Goal: Task Accomplishment & Management: Complete application form

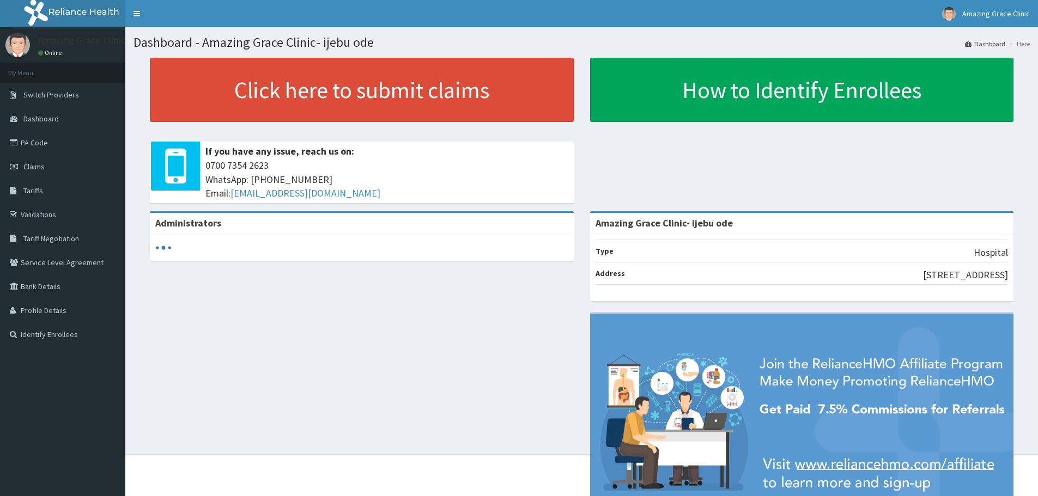
click at [58, 169] on link "Claims" at bounding box center [62, 167] width 125 height 24
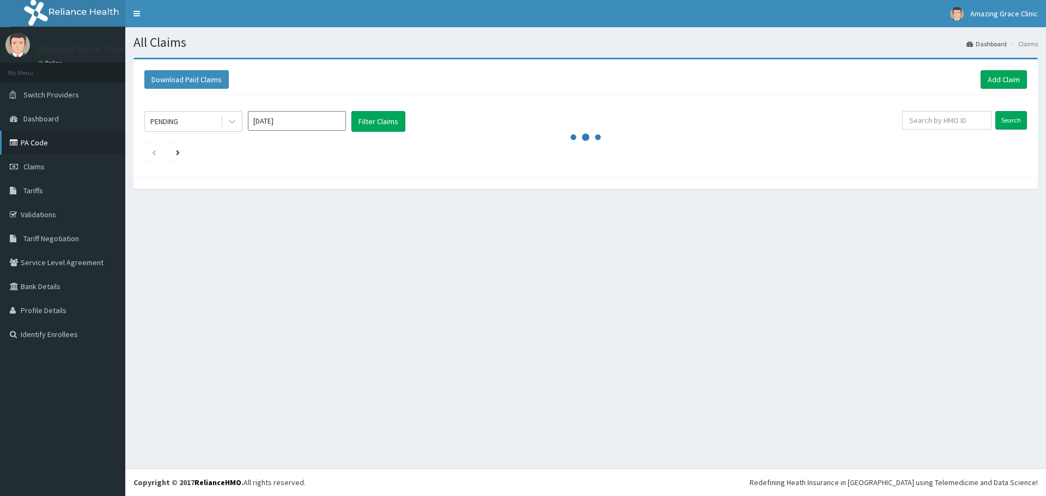
click at [63, 143] on link "PA Code" at bounding box center [62, 143] width 125 height 24
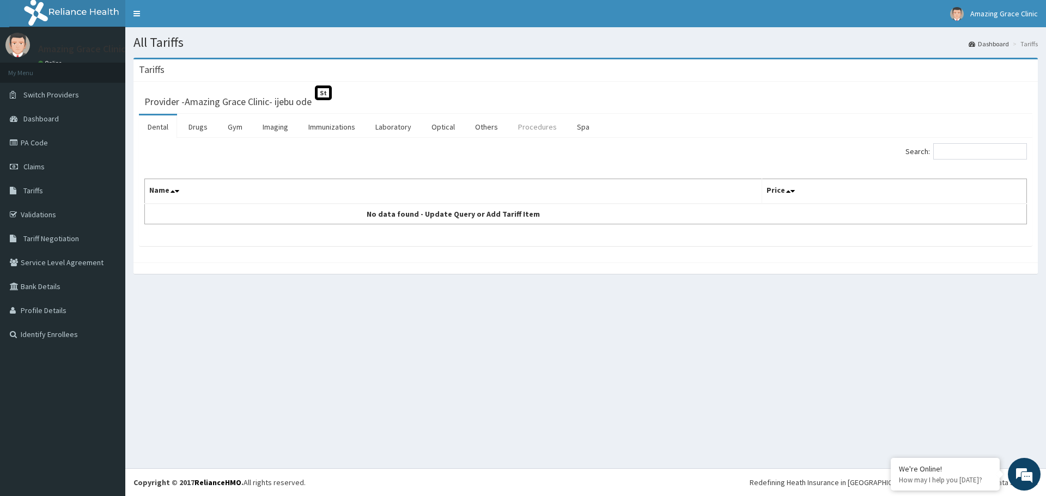
click at [531, 130] on link "Procedures" at bounding box center [538, 127] width 56 height 23
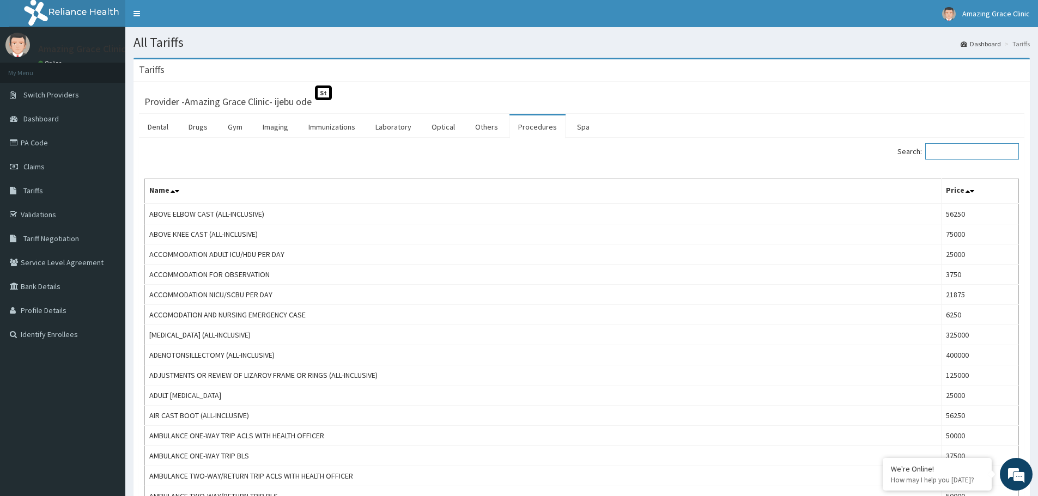
click at [972, 146] on input "Search:" at bounding box center [972, 151] width 94 height 16
paste input "Excision Of Ganglion (all-inclusive)"
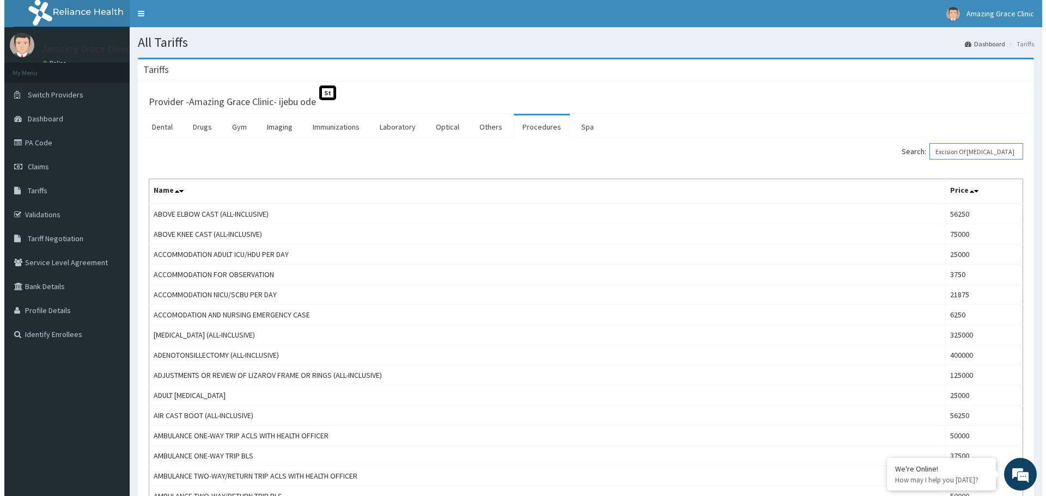
scroll to position [0, 33]
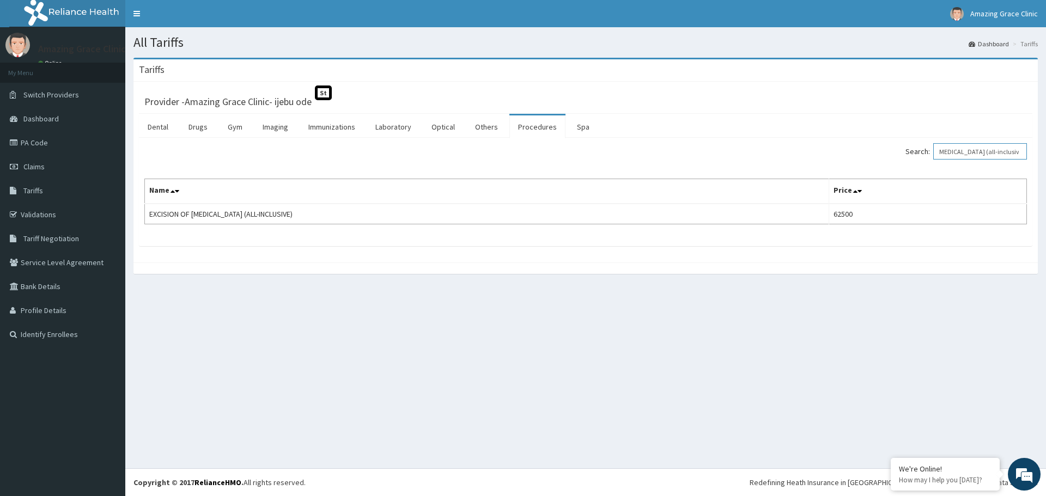
type input "Excision Of Ganglion (all-inclusive)"
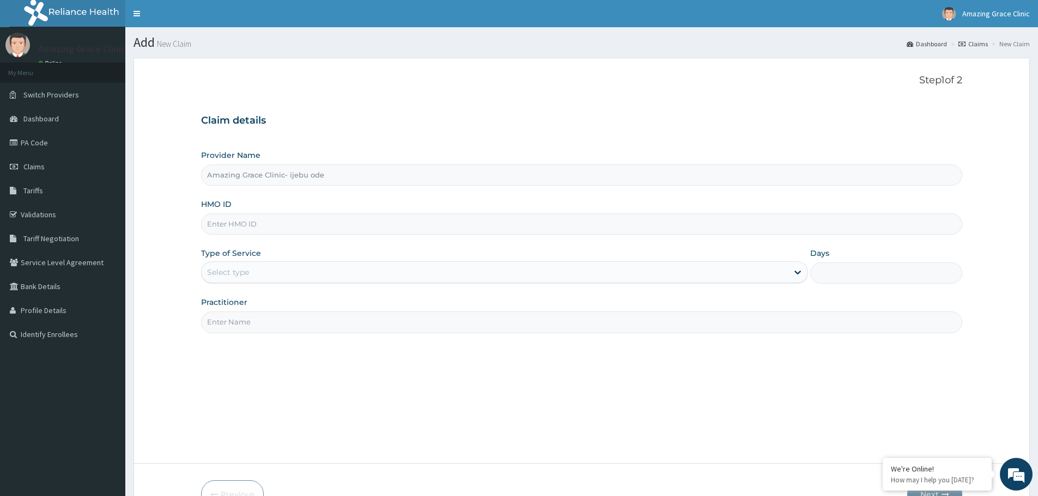
click at [387, 183] on input "Amazing Grace Clinic- ijebu ode" at bounding box center [581, 175] width 761 height 21
click at [362, 221] on input "HMO ID" at bounding box center [581, 224] width 761 height 21
paste input "RFL/10034/B"
type input "RFL/10034/B"
click at [333, 367] on div "Step 1 of 2 Claim details Provider Name Amazing Grace Clinic- ijebu ode HMO ID …" at bounding box center [581, 261] width 761 height 372
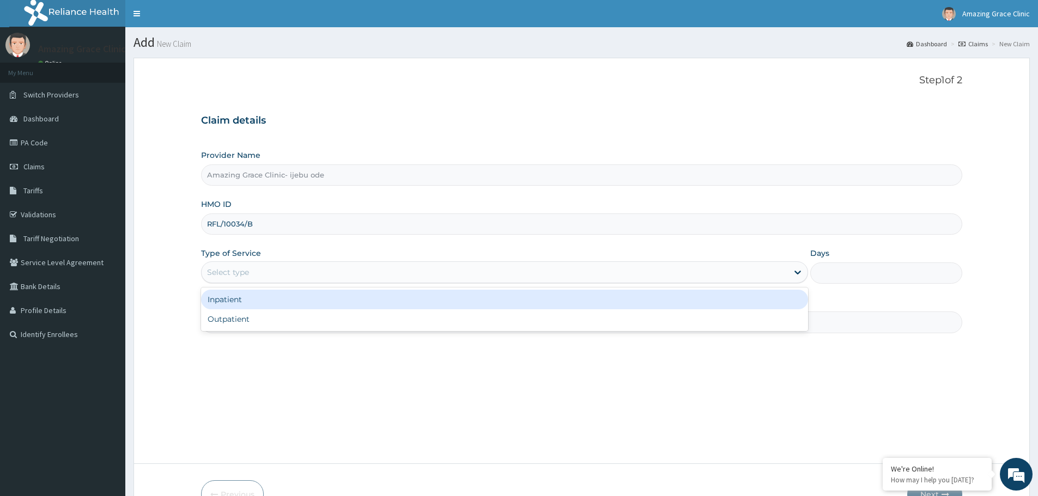
click at [343, 276] on div "Select type" at bounding box center [495, 272] width 586 height 17
click at [344, 302] on div "Inpatient" at bounding box center [504, 300] width 607 height 20
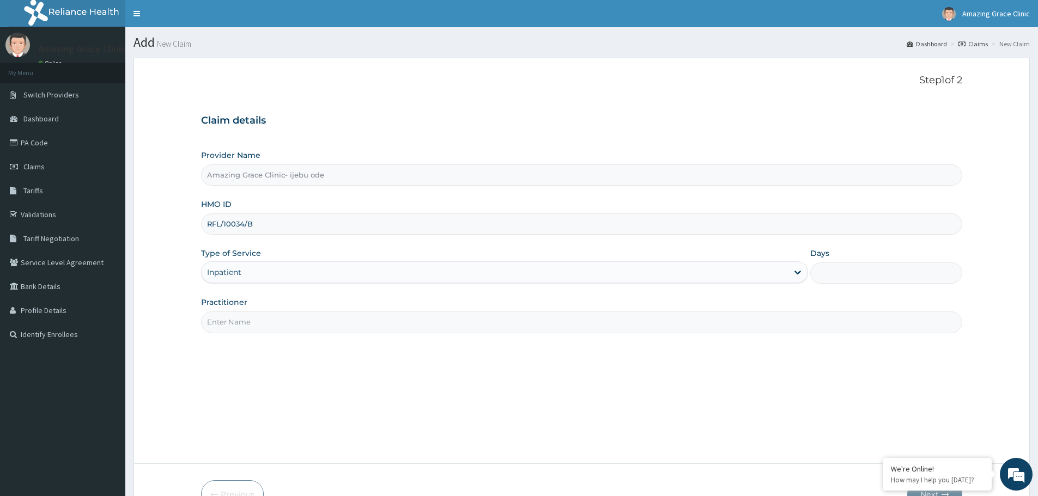
click at [320, 376] on div "Step 1 of 2 Claim details Provider Name Amazing Grace Clinic- ijebu ode HMO ID …" at bounding box center [581, 261] width 761 height 372
click at [326, 329] on input "Practitioner" at bounding box center [581, 322] width 761 height 21
click at [437, 392] on div "Step 1 of 2 Claim details Provider Name Amazing Grace Clinic- ijebu ode HMO ID …" at bounding box center [581, 261] width 761 height 372
drag, startPoint x: 621, startPoint y: 417, endPoint x: 645, endPoint y: 411, distance: 24.7
click at [620, 417] on div "Step 1 of 2 Claim details Provider Name Amazing Grace Clinic- ijebu ode HMO ID …" at bounding box center [581, 261] width 761 height 372
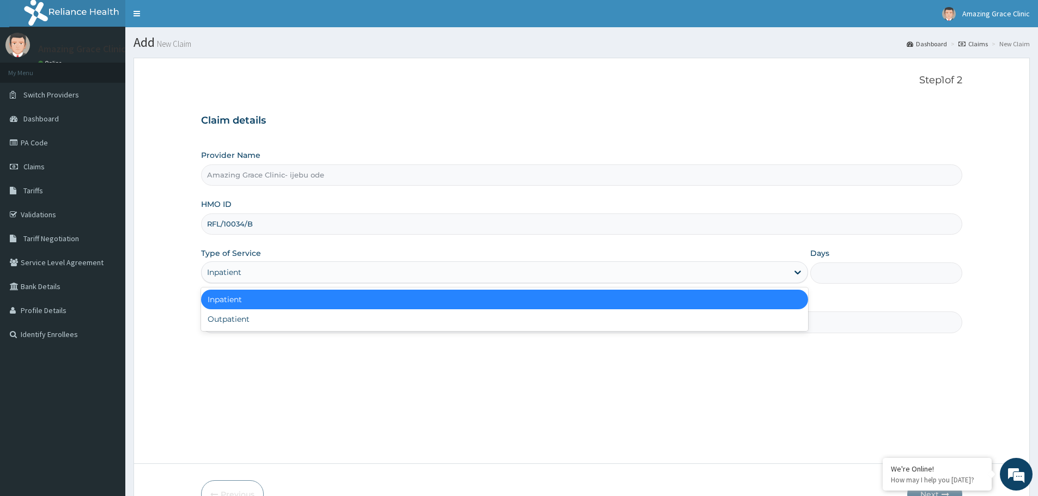
click at [705, 277] on div "Inpatient" at bounding box center [495, 272] width 586 height 17
click at [641, 299] on div "Inpatient" at bounding box center [504, 300] width 607 height 20
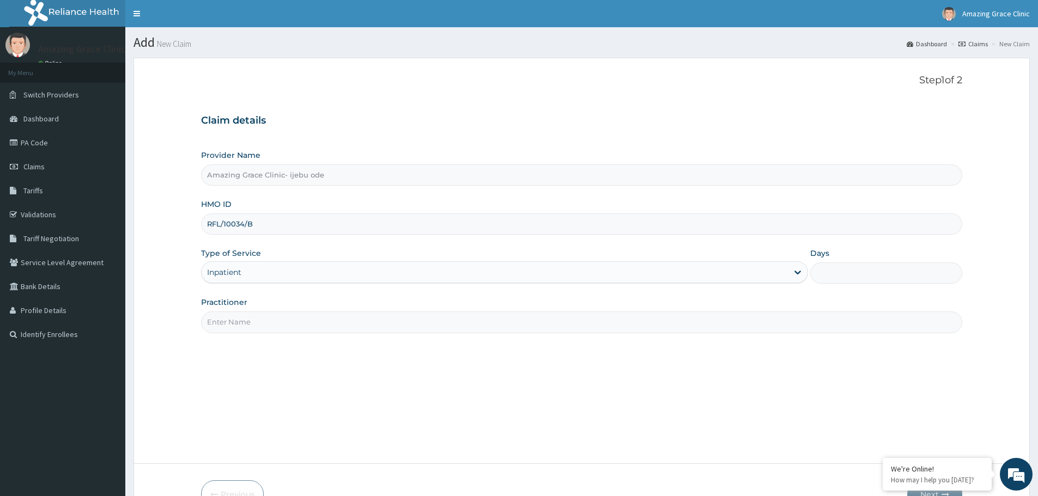
click at [578, 384] on div "Step 1 of 2 Claim details Provider Name Amazing Grace Clinic- ijebu ode HMO ID …" at bounding box center [581, 261] width 761 height 372
drag, startPoint x: 839, startPoint y: 279, endPoint x: 786, endPoint y: 285, distance: 53.2
click at [839, 279] on input "Days" at bounding box center [886, 273] width 152 height 21
type input "2"
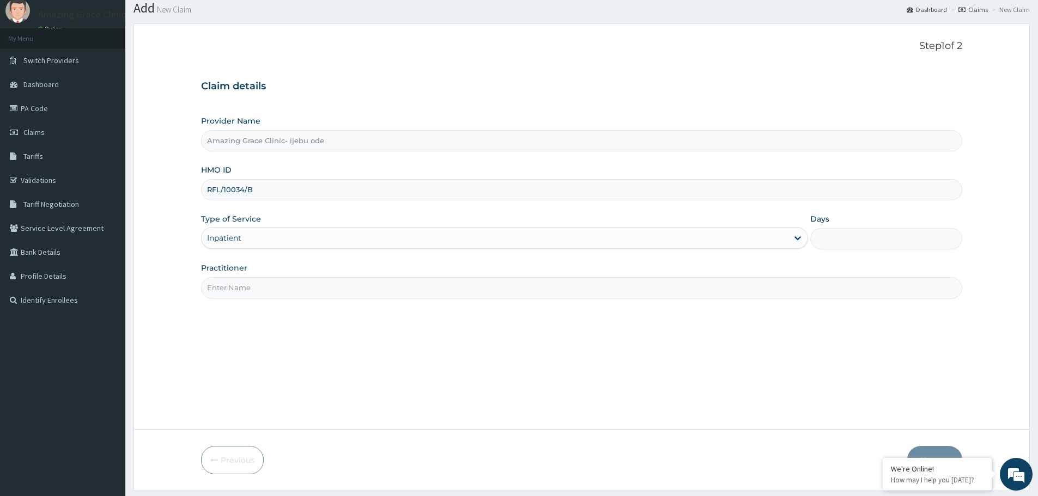
scroll to position [65, 0]
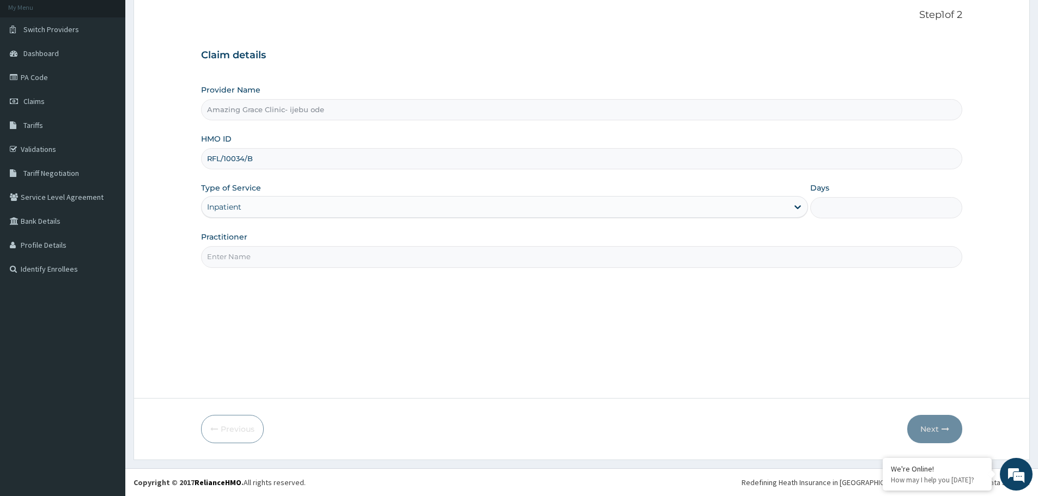
click at [854, 211] on input "Days" at bounding box center [886, 207] width 152 height 21
click at [686, 269] on div "Step 1 of 2 Claim details Provider Name Amazing Grace Clinic- ijebu ode HMO ID …" at bounding box center [581, 195] width 761 height 372
click at [585, 279] on div "Step 1 of 2 Claim details Provider Name Amazing Grace Clinic- ijebu ode HMO ID …" at bounding box center [581, 195] width 761 height 372
drag, startPoint x: 559, startPoint y: 260, endPoint x: 553, endPoint y: 262, distance: 5.9
click at [557, 260] on input "Practitioner" at bounding box center [581, 256] width 761 height 21
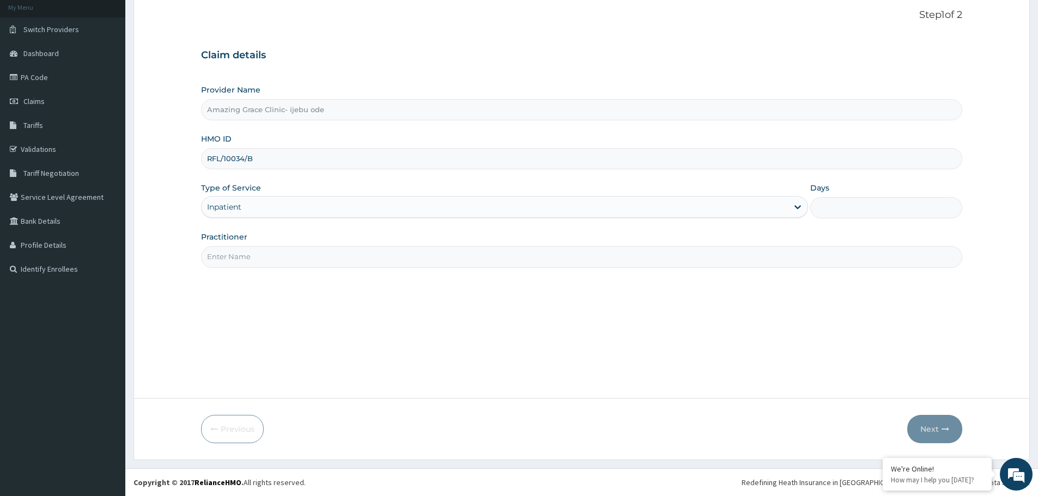
click at [575, 322] on div "Step 1 of 2 Claim details Provider Name Amazing Grace Clinic- ijebu ode HMO ID …" at bounding box center [581, 195] width 761 height 372
click at [756, 214] on div "Inpatient" at bounding box center [495, 206] width 586 height 17
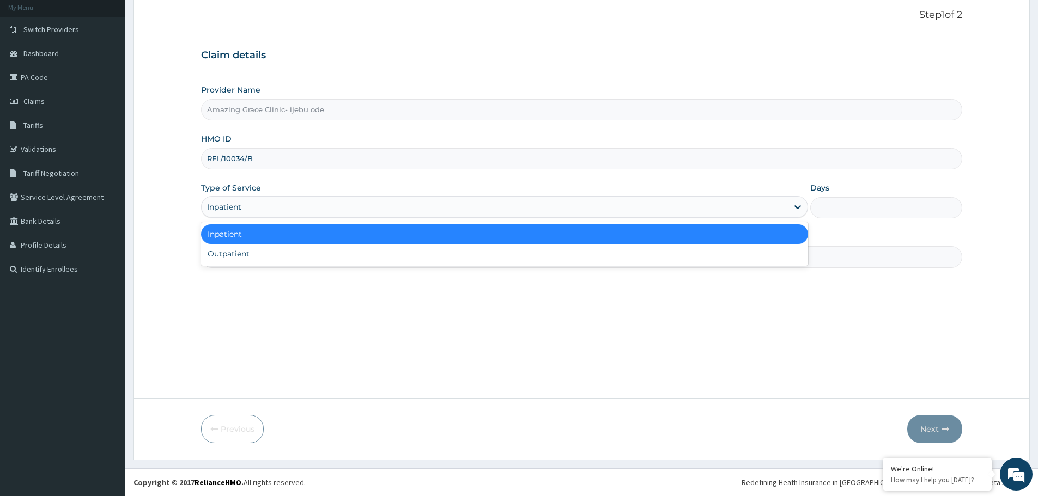
click at [840, 211] on input "Days" at bounding box center [886, 207] width 152 height 21
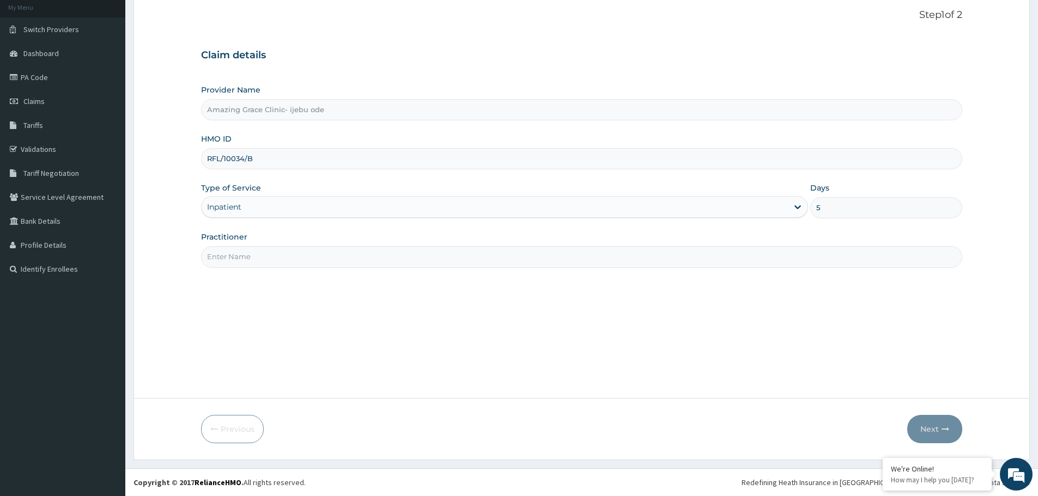
type input "5"
click at [743, 372] on div "Step 1 of 2 Claim details Provider Name Amazing Grace Clinic- ijebu ode HMO ID …" at bounding box center [581, 195] width 761 height 372
click at [477, 264] on input "Practitioner" at bounding box center [581, 256] width 761 height 21
type input "DR ADELAJA"
click at [937, 428] on button "Next" at bounding box center [934, 429] width 55 height 28
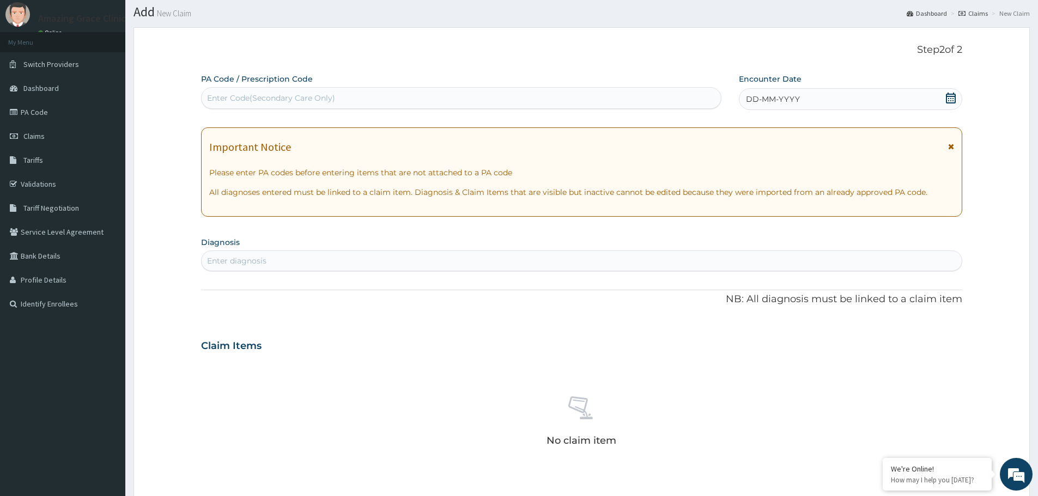
scroll to position [0, 0]
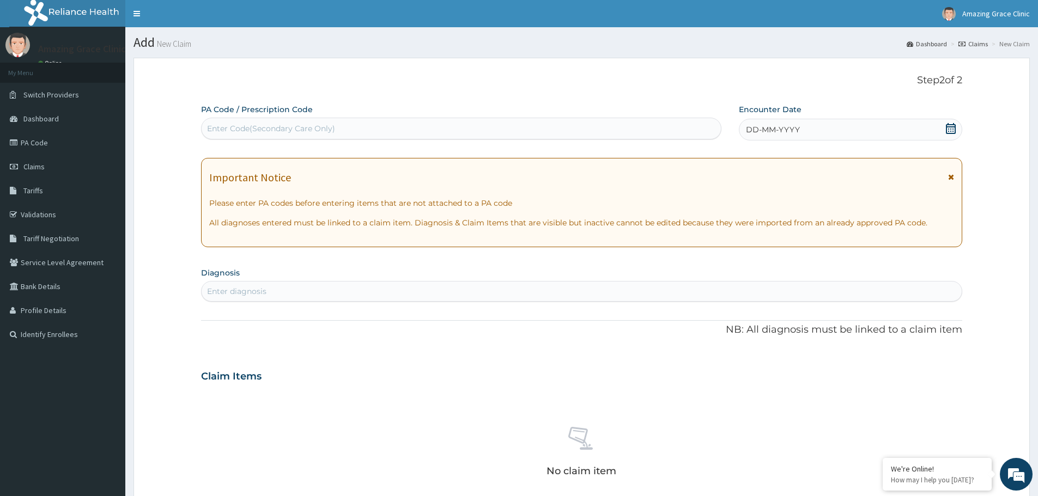
click at [460, 138] on div "Enter Code(Secondary Care Only)" at bounding box center [461, 129] width 520 height 22
click at [461, 132] on div "Enter Code(Secondary Care Only)" at bounding box center [461, 128] width 519 height 17
paste input "PA/7F94DE"
type input "PA/7F94DE"
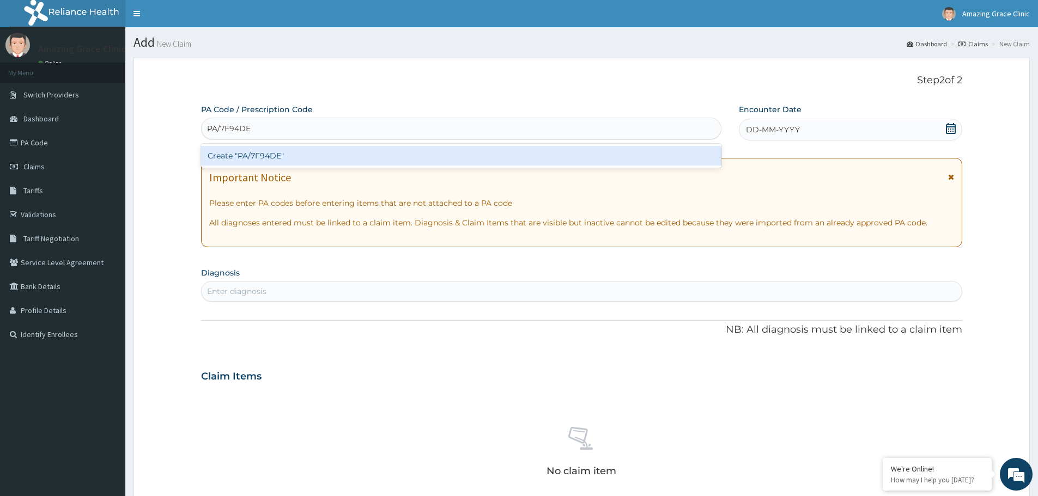
click at [477, 159] on div "Create "PA/7F94DE"" at bounding box center [461, 156] width 520 height 20
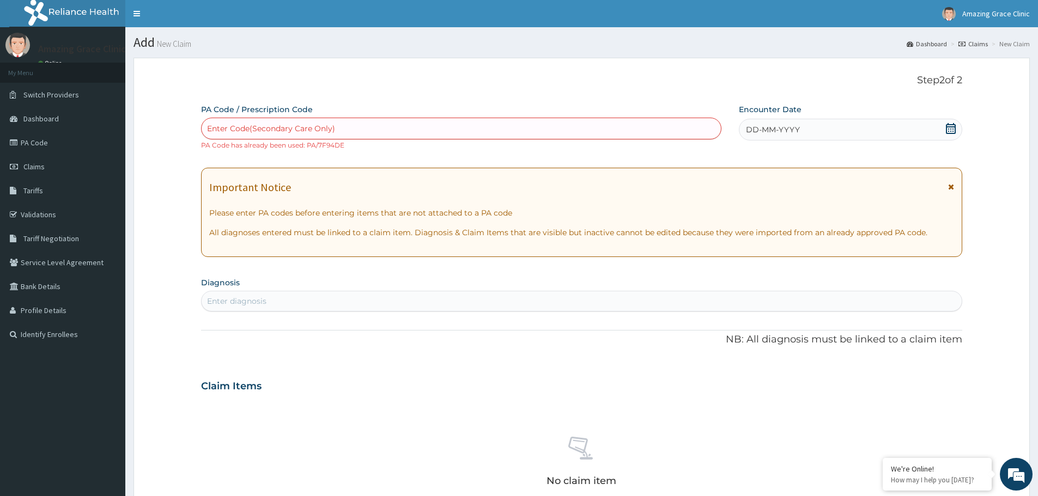
paste input "PA/7F94DE"
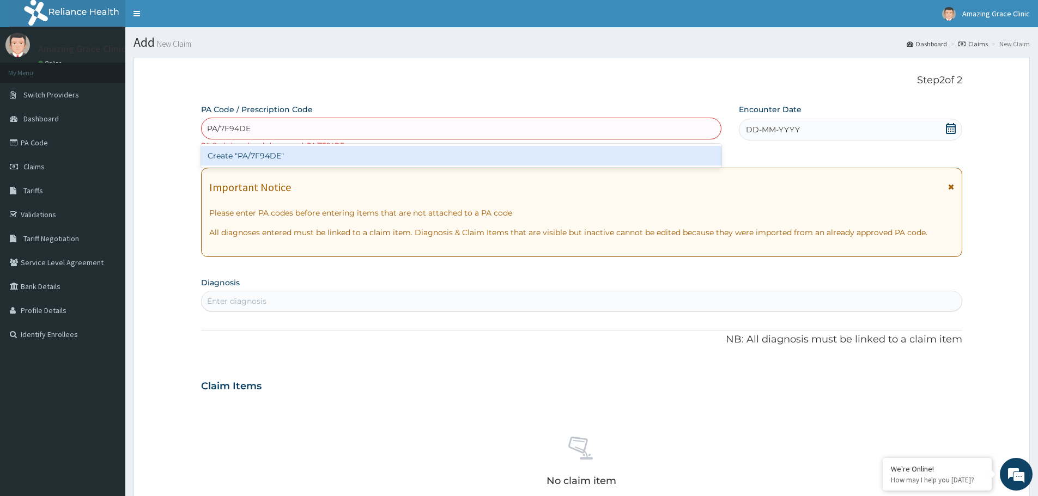
click at [218, 129] on input "PA/7F94DE" at bounding box center [229, 128] width 45 height 11
click at [222, 130] on input "PA/7F94DE" at bounding box center [229, 128] width 45 height 11
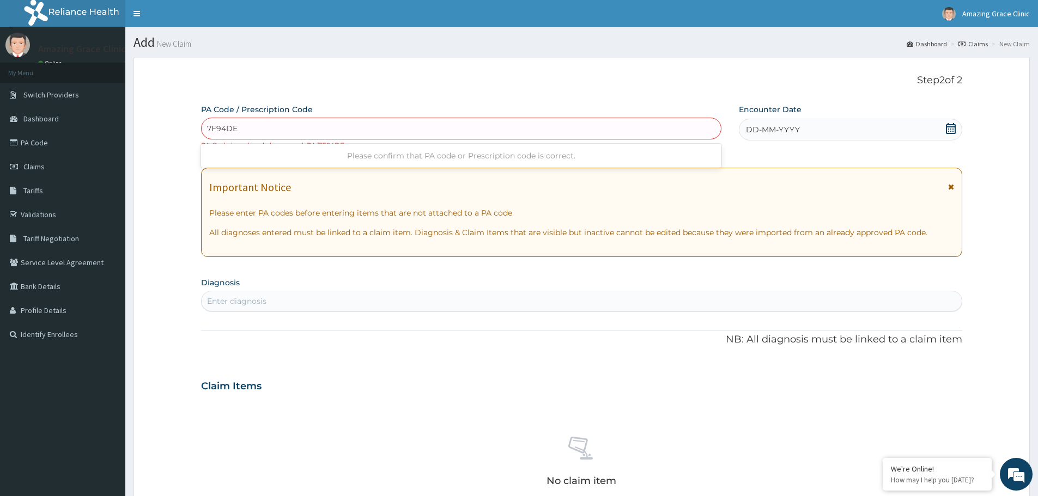
type input "7F94DE"
click at [168, 105] on form "Step 2 of 2 PA Code / Prescription Code Enter Code(Secondary Care Only) Code mu…" at bounding box center [582, 402] width 896 height 688
click at [239, 125] on div "Enter Code(Secondary Care Only)" at bounding box center [271, 128] width 128 height 11
paste input "PA/7F94DE"
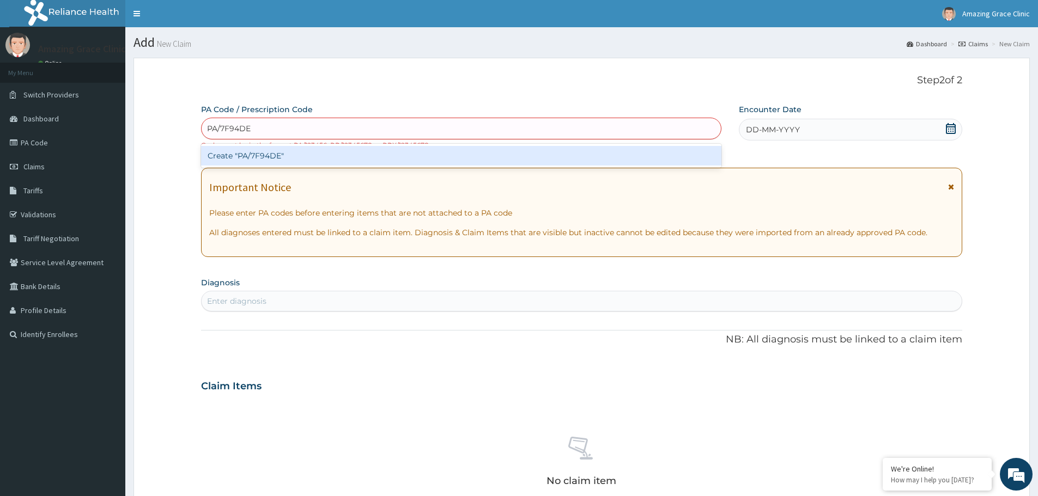
type input "PA/7F94DE"
click at [323, 89] on div "Step 2 of 2 PA Code / Prescription Code option Create "PA/7F94DE", selected. op…" at bounding box center [581, 371] width 761 height 592
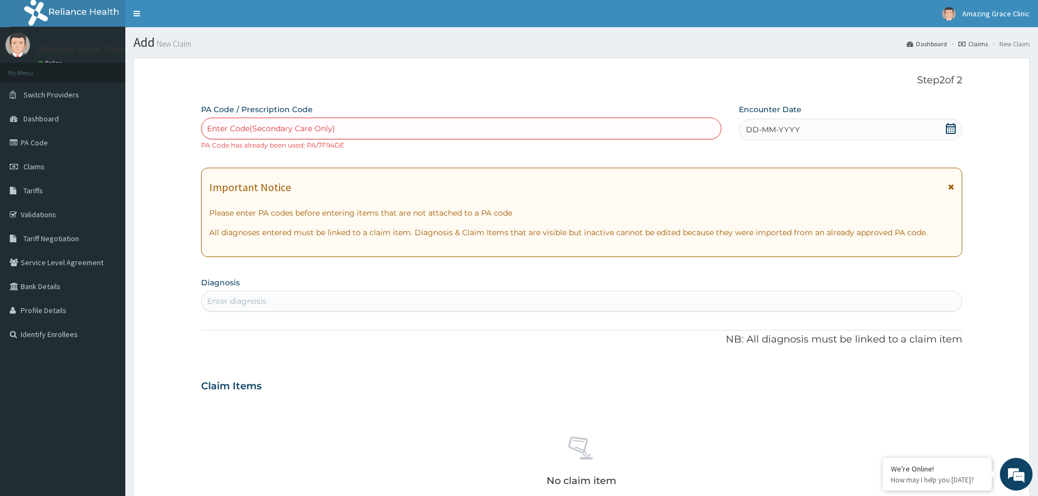
click at [953, 125] on icon at bounding box center [951, 128] width 10 height 11
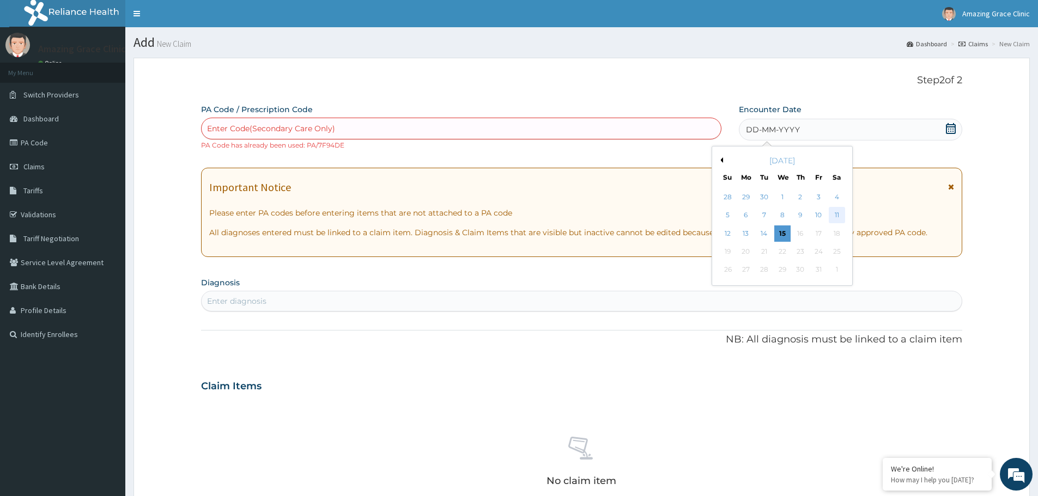
click at [832, 216] on div "11" at bounding box center [837, 216] width 16 height 16
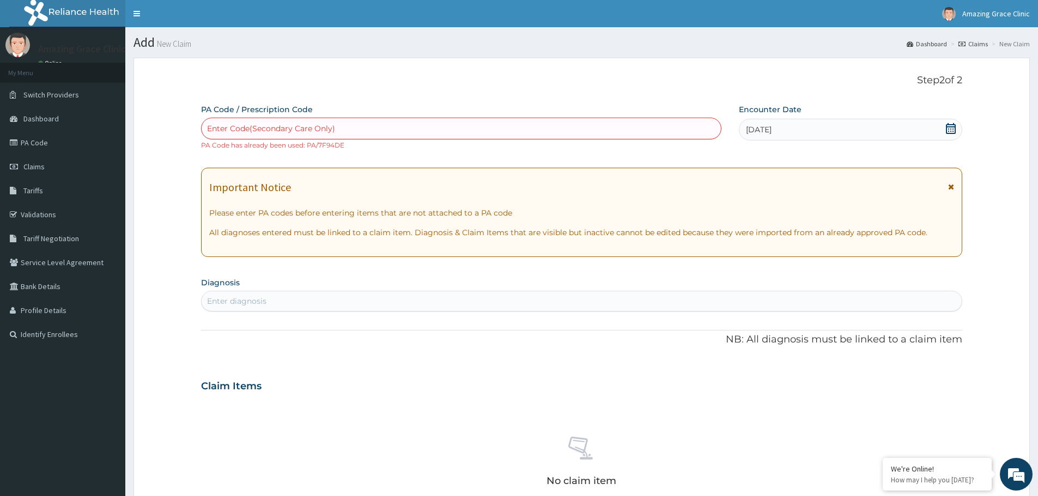
click at [529, 125] on div "Enter Code(Secondary Care Only)" at bounding box center [461, 128] width 519 height 17
click at [490, 132] on div "Enter Code(Secondary Care Only)" at bounding box center [461, 128] width 519 height 17
paste input "PA/7F94DE"
type input "PA/7F94DE"
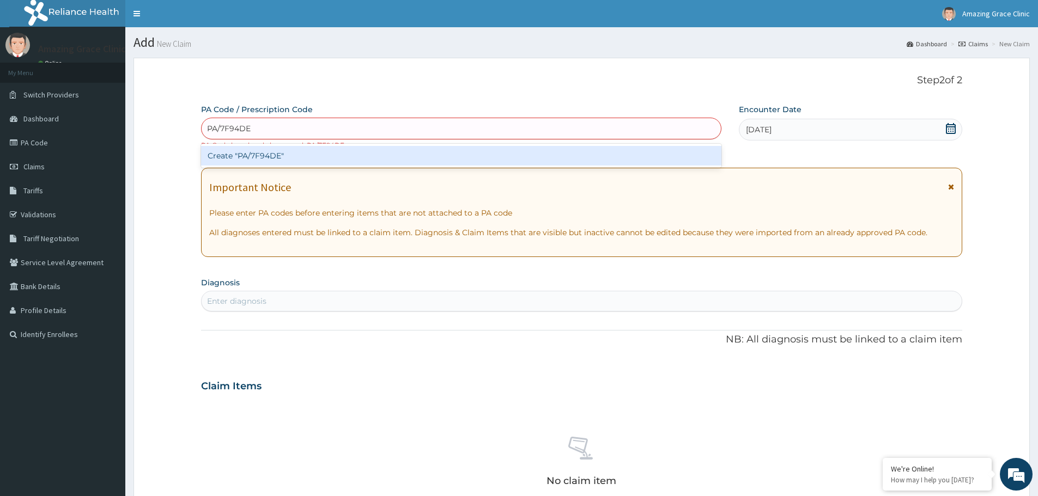
click at [427, 155] on div "Create "PA/7F94DE"" at bounding box center [461, 156] width 520 height 20
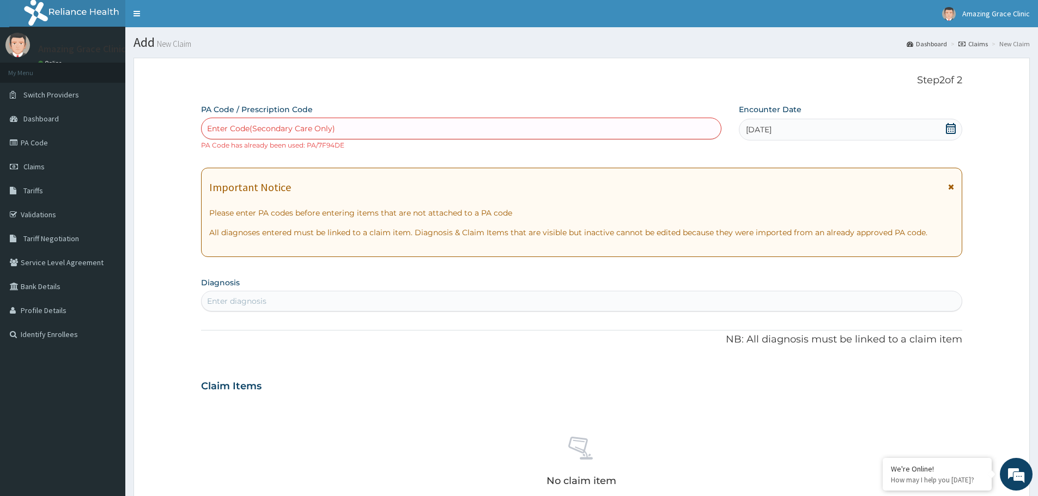
click at [355, 131] on div "Enter Code(Secondary Care Only)" at bounding box center [461, 128] width 519 height 17
paste input "PA/7F94DE"
type input "PA/7F94DE"
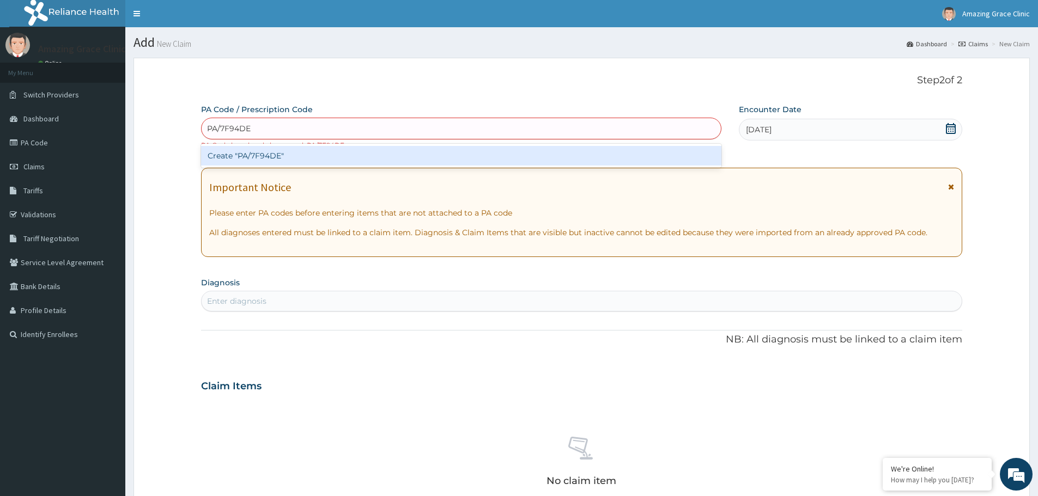
click at [347, 154] on div "Create "PA/7F94DE"" at bounding box center [461, 156] width 520 height 20
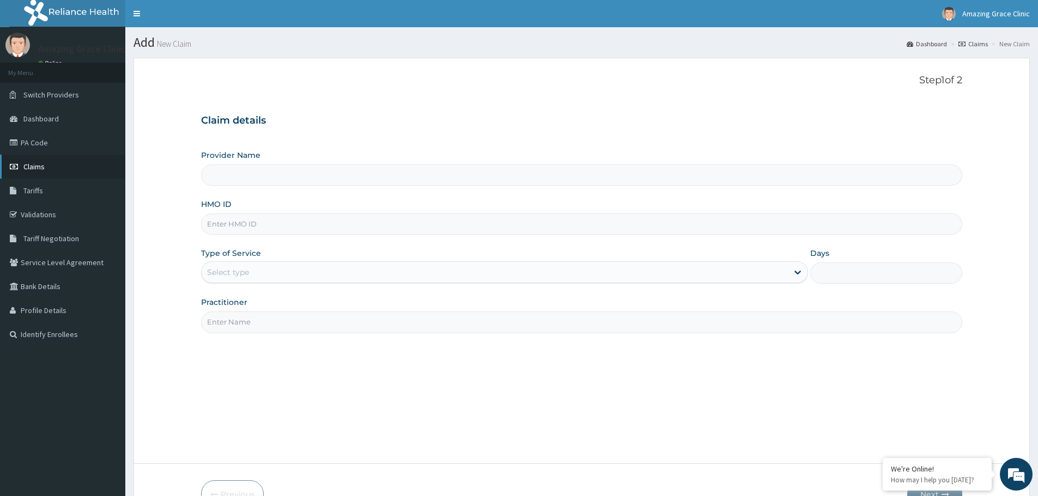
click at [56, 172] on link "Claims" at bounding box center [62, 167] width 125 height 24
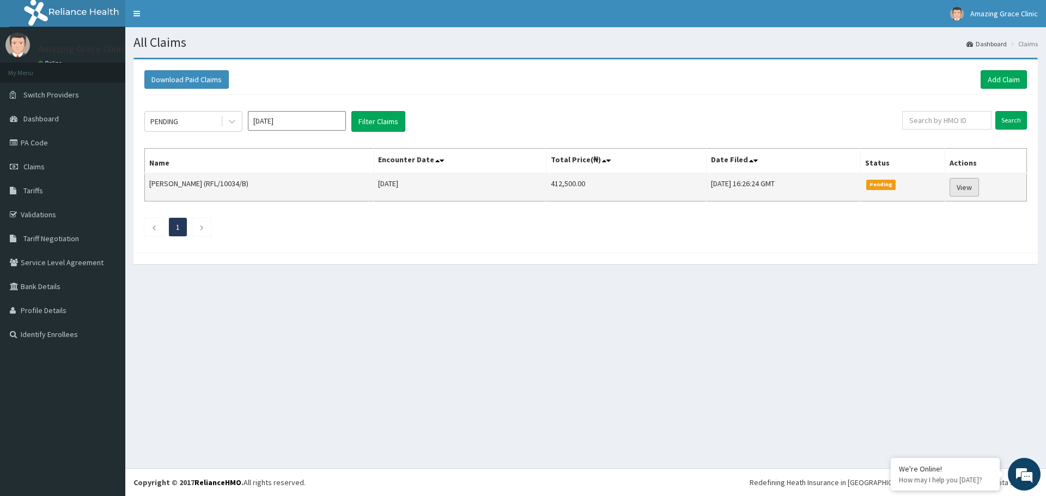
click at [969, 183] on link "View" at bounding box center [964, 187] width 29 height 19
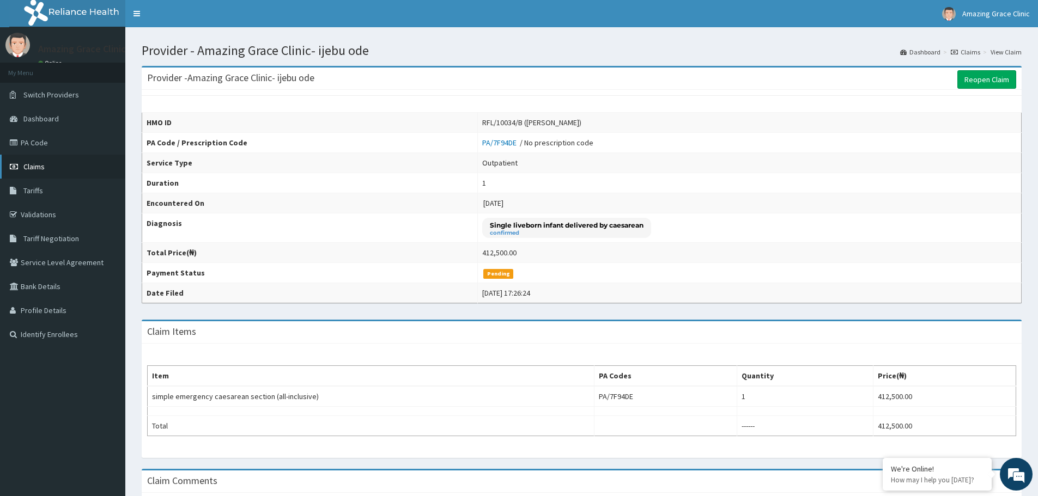
click at [41, 163] on span "Claims" at bounding box center [33, 167] width 21 height 10
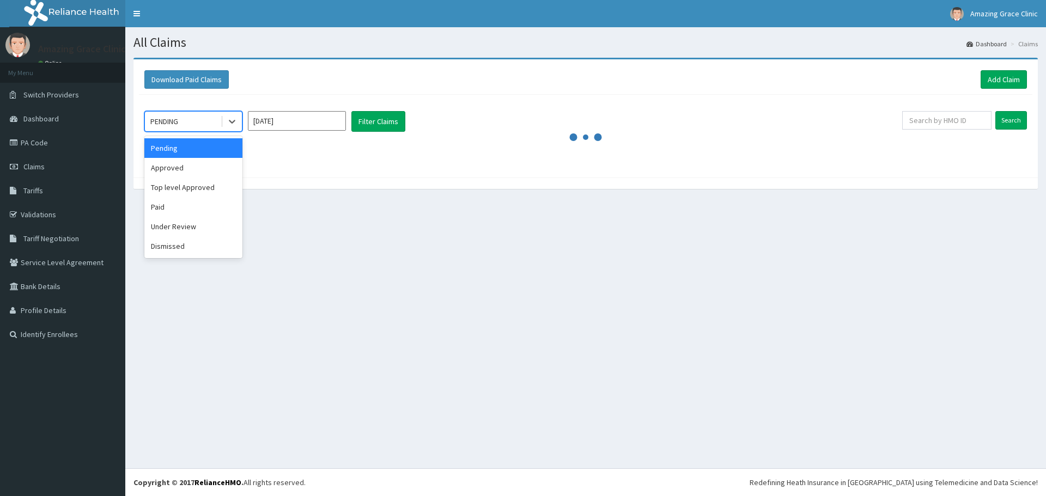
click at [231, 122] on icon at bounding box center [232, 122] width 7 height 4
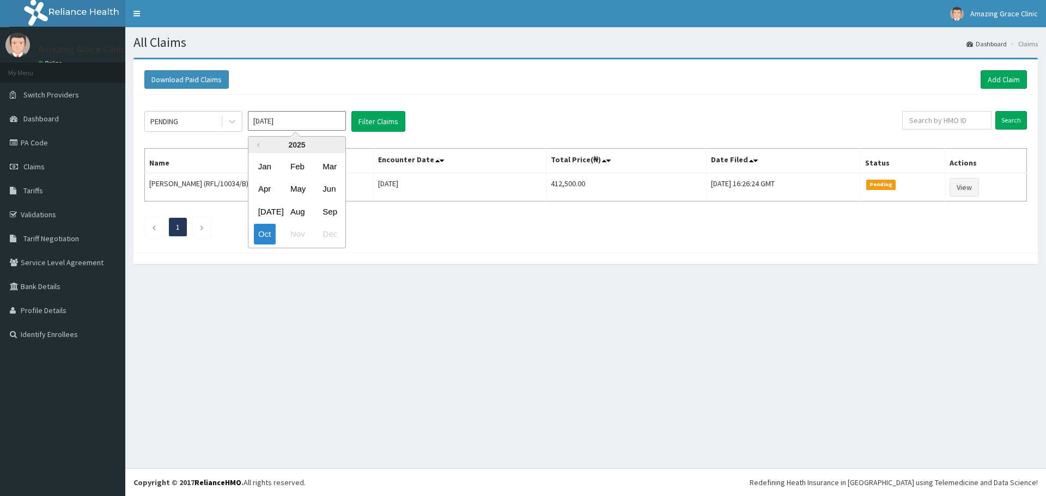
click at [324, 119] on input "[DATE]" at bounding box center [297, 121] width 98 height 20
click at [495, 246] on div "PENDING Oct 2025 Filter Claims Search Name Encounter Date Total Price(₦) Date F…" at bounding box center [586, 171] width 894 height 153
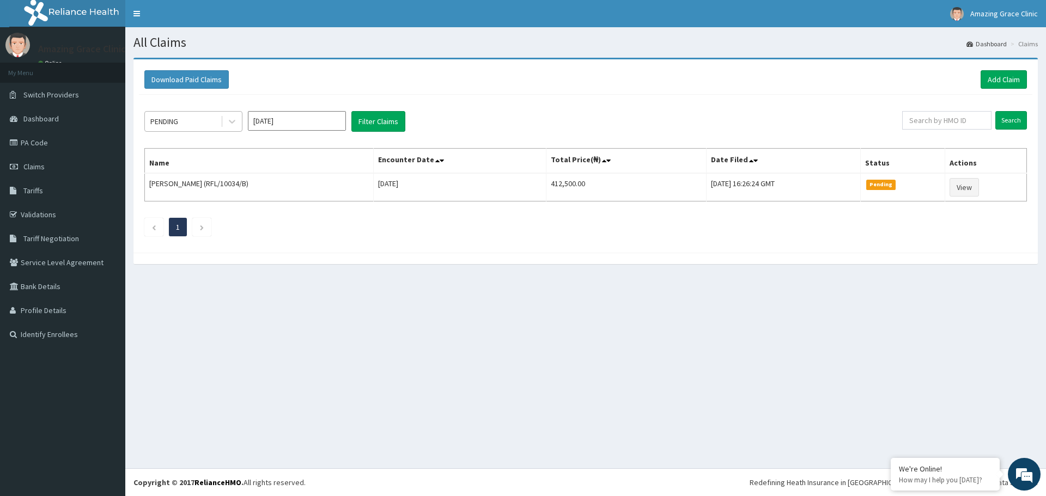
click at [209, 116] on div "PENDING" at bounding box center [183, 121] width 76 height 17
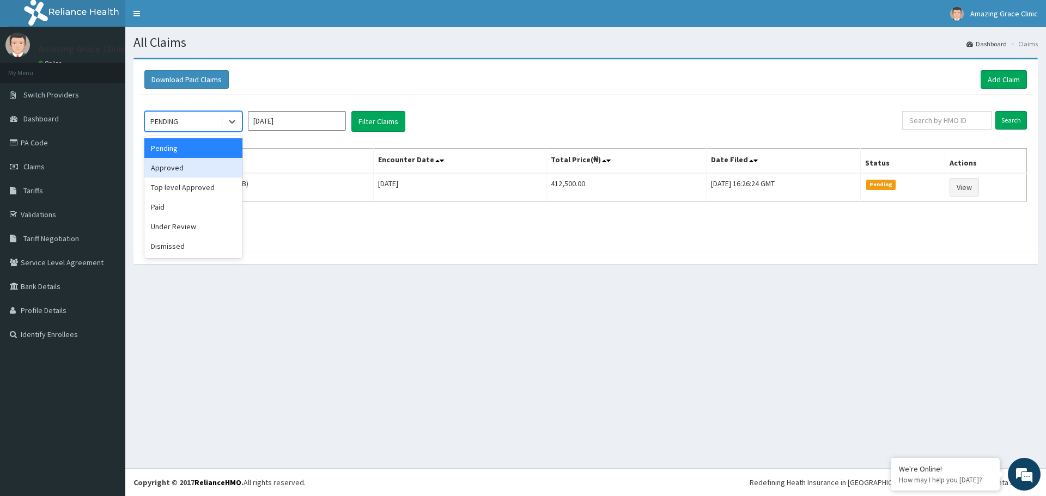
click at [208, 162] on div "Approved" at bounding box center [193, 168] width 98 height 20
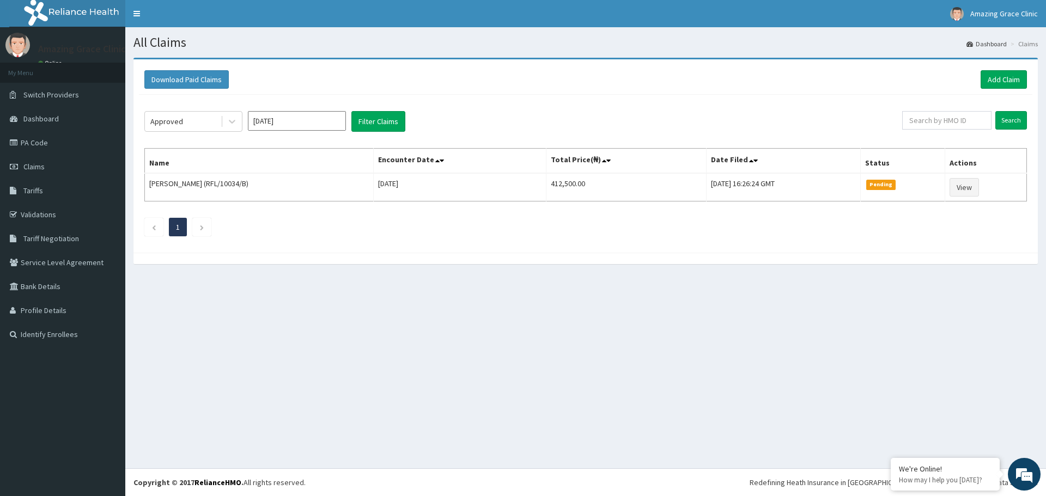
click at [464, 88] on div "Download Paid Claims Add Claim" at bounding box center [585, 79] width 883 height 19
click at [1001, 82] on link "Add Claim" at bounding box center [1004, 79] width 46 height 19
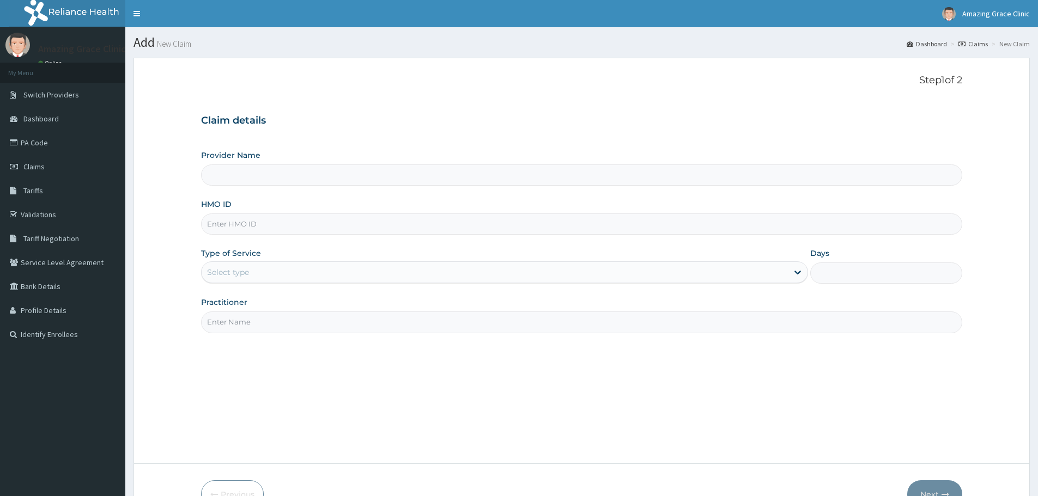
type input "Amazing Grace Clinic- ijebu ode"
paste input "RFL/10034/B"
type input "RFL/10034/B"
click at [298, 394] on div "Step 1 of 2 Claim details Provider Name Amazing Grace Clinic- ijebu ode HMO ID …" at bounding box center [581, 261] width 761 height 372
click at [301, 218] on input "RFL/10034/B" at bounding box center [581, 224] width 761 height 21
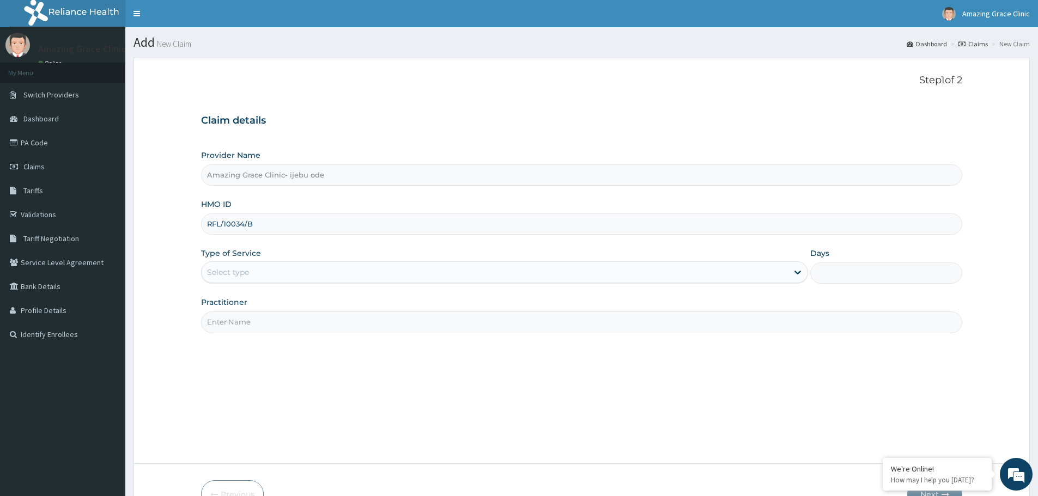
click at [289, 432] on div "Step 1 of 2 Claim details Provider Name Amazing Grace Clinic- ijebu ode HMO ID …" at bounding box center [581, 261] width 761 height 372
click at [326, 323] on input "Practitioner" at bounding box center [581, 322] width 761 height 21
type input "DR ADELAJA"
click at [321, 405] on div "Step 1 of 2 Claim details Provider Name Amazing Grace Clinic- ijebu ode HMO ID …" at bounding box center [581, 261] width 761 height 372
click at [549, 290] on div "Provider Name Amazing Grace Clinic- ijebu ode HMO ID RFL/10034/B Type of Servic…" at bounding box center [581, 241] width 761 height 183
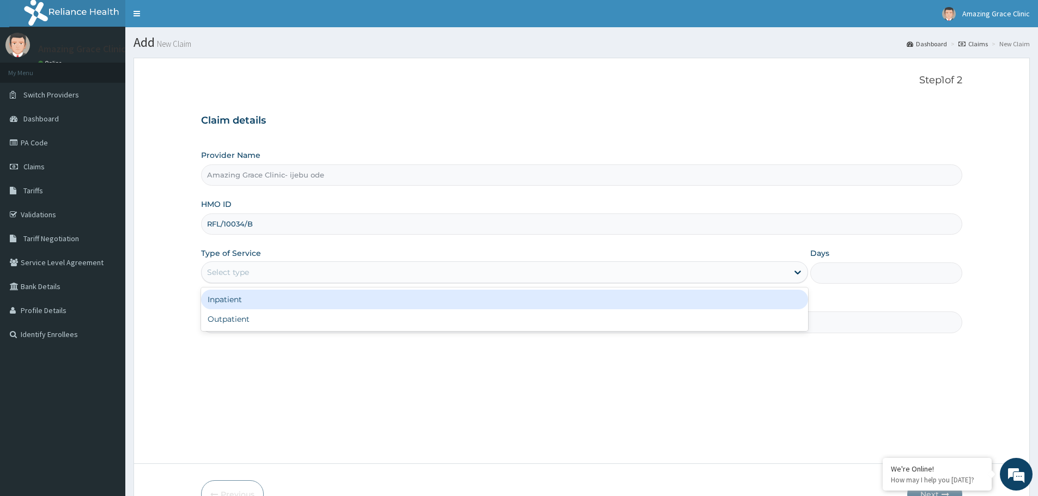
click at [548, 279] on div "Select type" at bounding box center [495, 272] width 586 height 17
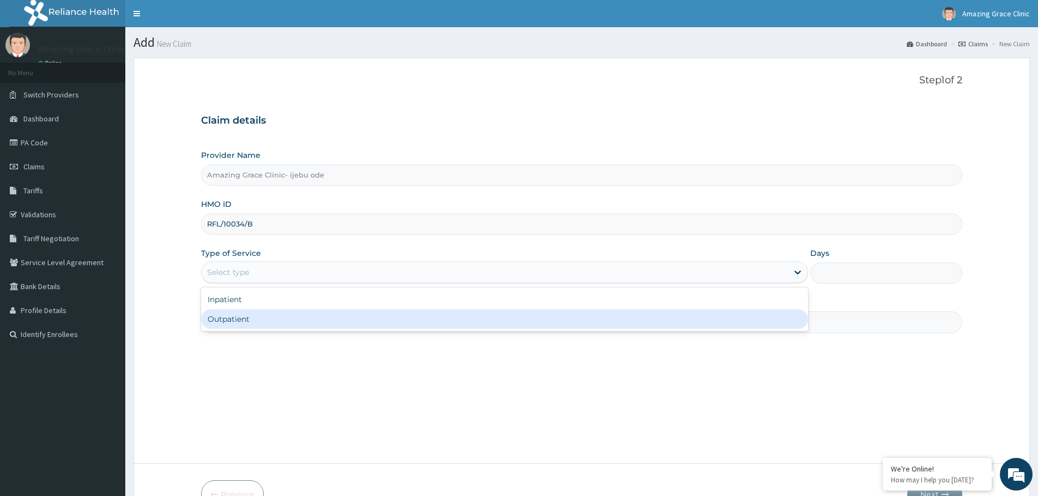
click at [505, 319] on div "Outpatient" at bounding box center [504, 320] width 607 height 20
type input "1"
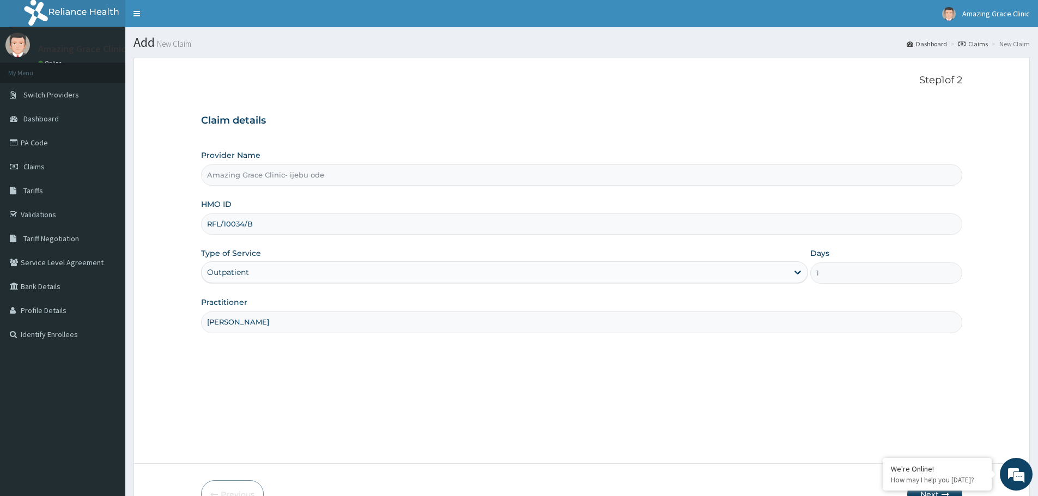
click at [465, 390] on div "Step 1 of 2 Claim details Provider Name Amazing Grace Clinic- ijebu ode HMO ID …" at bounding box center [581, 261] width 761 height 372
click at [535, 275] on div "Outpatient" at bounding box center [495, 272] width 586 height 17
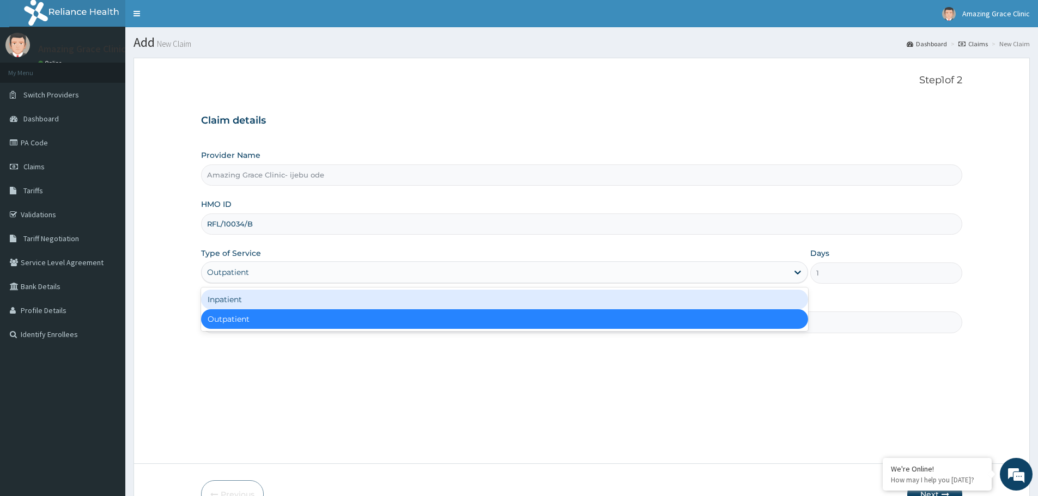
click at [452, 301] on div "Inpatient" at bounding box center [504, 300] width 607 height 20
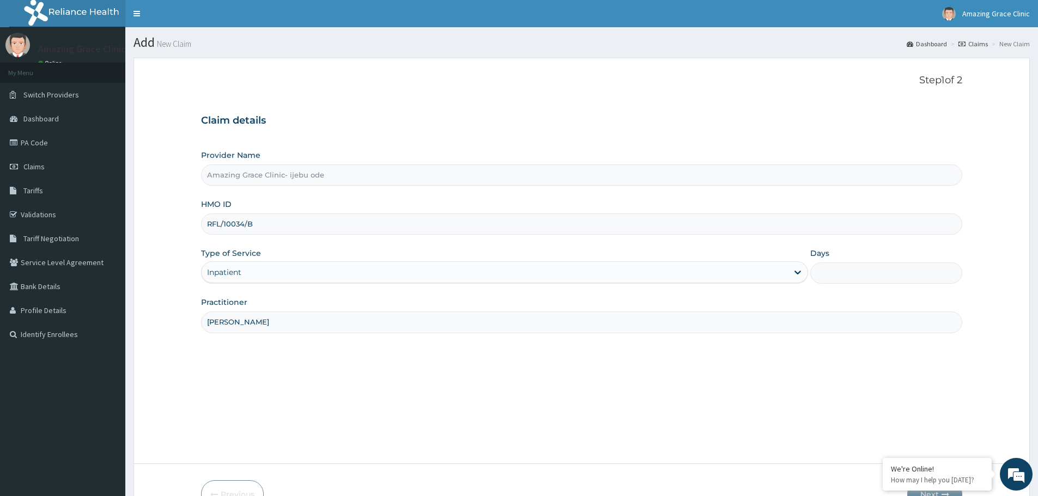
click at [452, 351] on div "Step 1 of 2 Claim details Provider Name Amazing Grace Clinic- ijebu ode HMO ID …" at bounding box center [581, 261] width 761 height 372
click at [408, 335] on div "Step 1 of 2 Claim details Provider Name Amazing Grace Clinic- ijebu ode HMO ID …" at bounding box center [581, 261] width 761 height 372
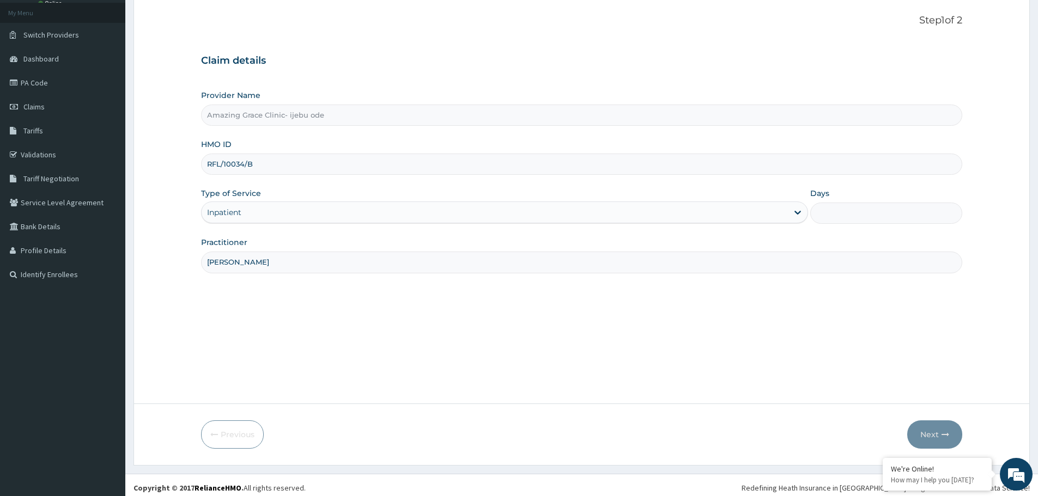
scroll to position [65, 0]
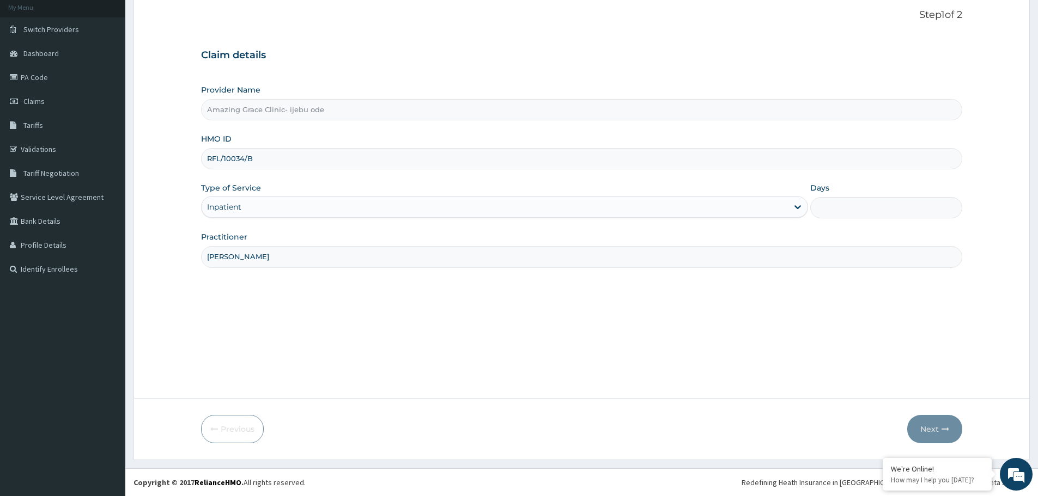
click at [857, 204] on input "Days" at bounding box center [886, 207] width 152 height 21
type input "5"
click at [815, 338] on div "Step 1 of 2 Claim details Provider Name Amazing Grace Clinic- ijebu ode HMO ID …" at bounding box center [581, 195] width 761 height 372
click at [926, 427] on button "Next" at bounding box center [934, 429] width 55 height 28
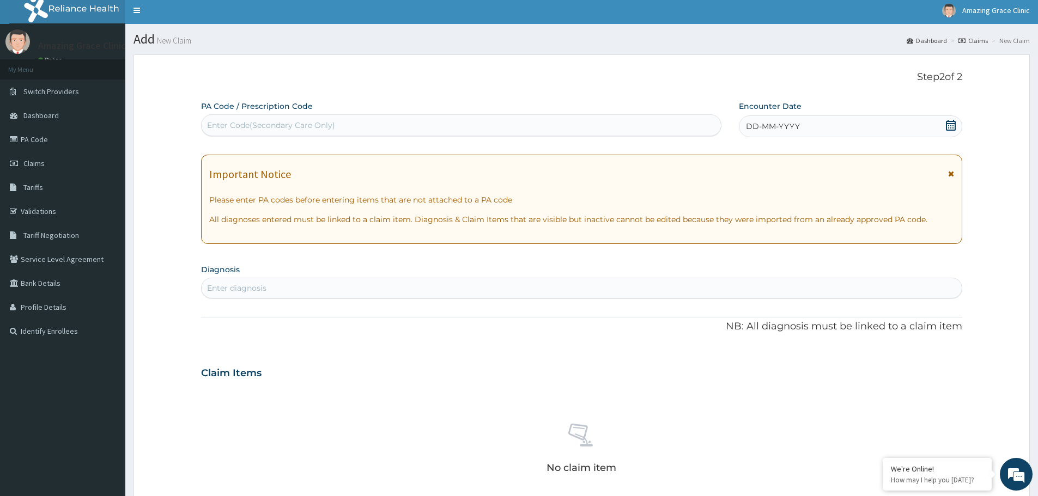
scroll to position [0, 0]
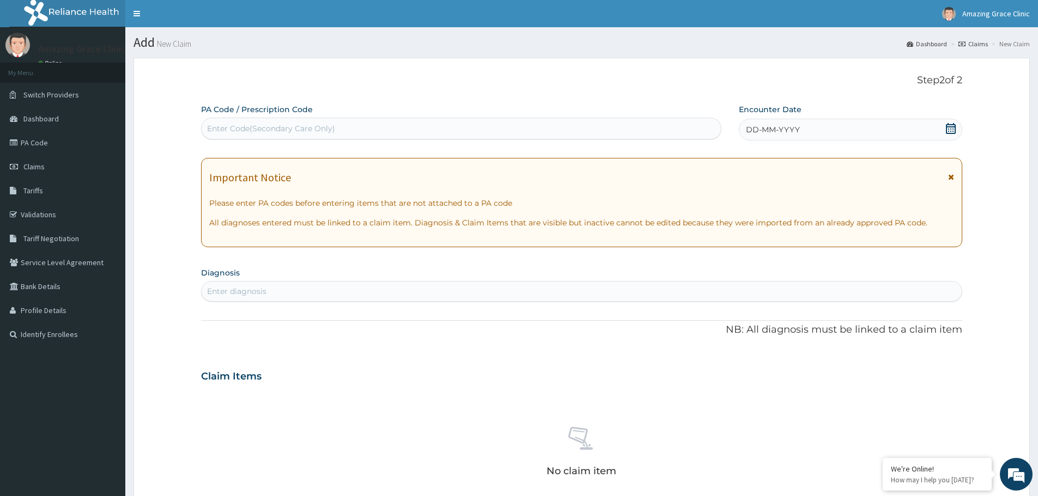
click at [569, 129] on div "Enter Code(Secondary Care Only)" at bounding box center [461, 128] width 519 height 17
paste input "PA/7F94DE"
type input "PA/7F94DE"
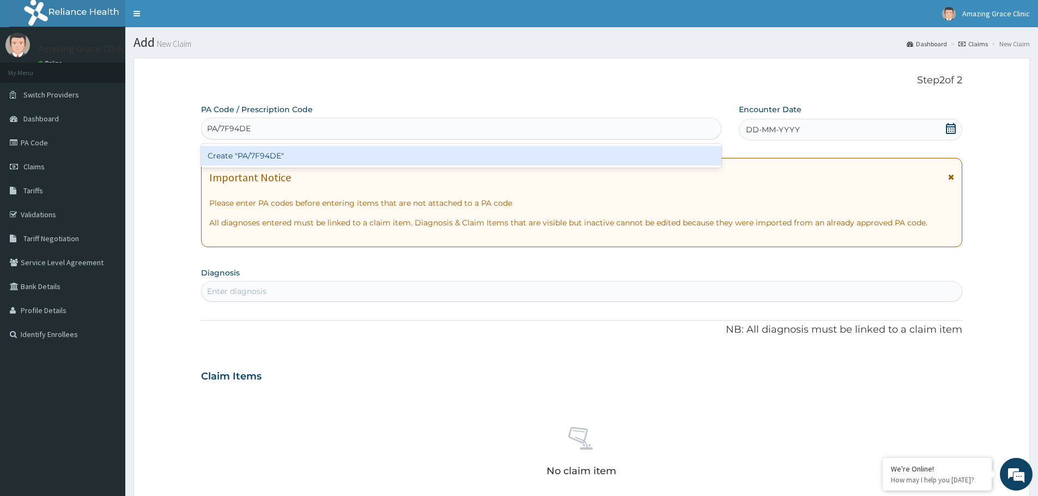
click at [483, 155] on div "Create "PA/7F94DE"" at bounding box center [461, 156] width 520 height 20
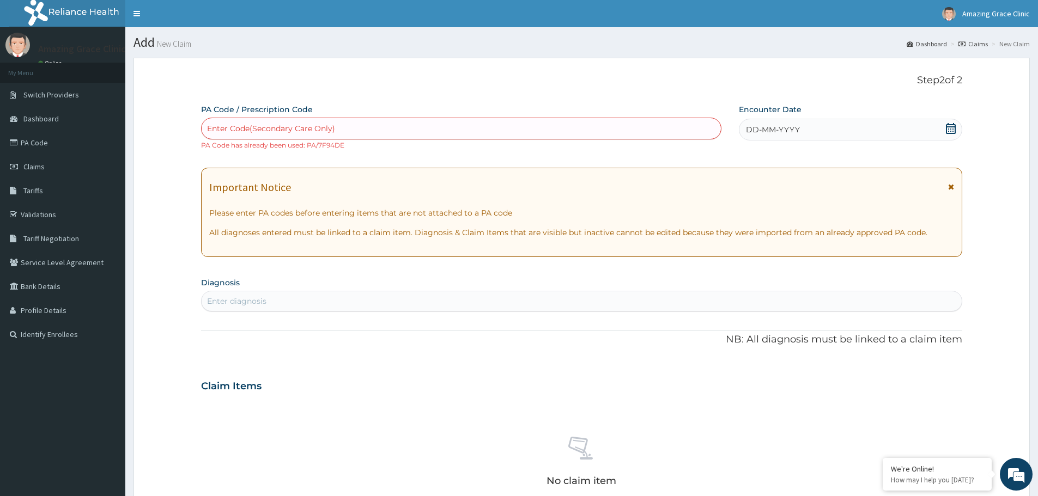
click at [439, 138] on div "Enter Code(Secondary Care Only)" at bounding box center [461, 129] width 520 height 22
paste input "PA/7F94DE"
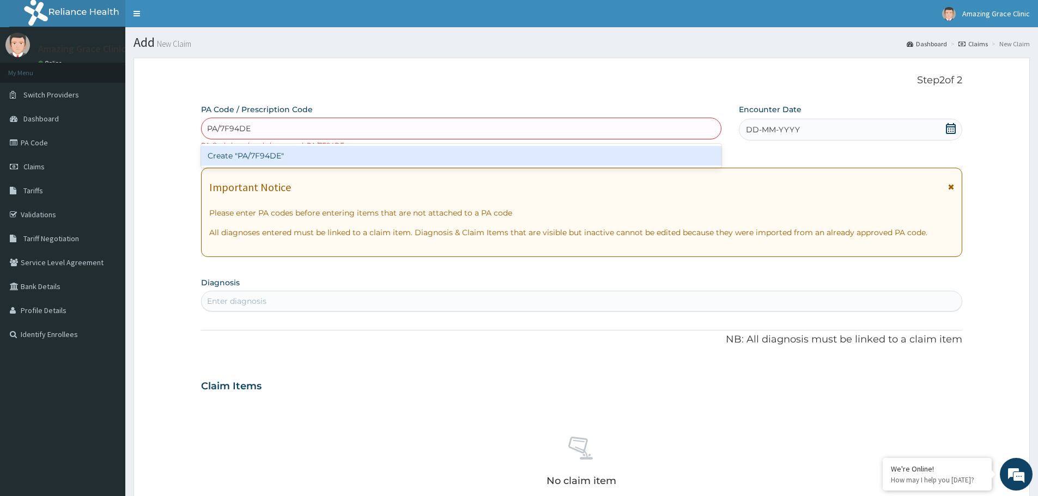
type input "PA/7F94DE"
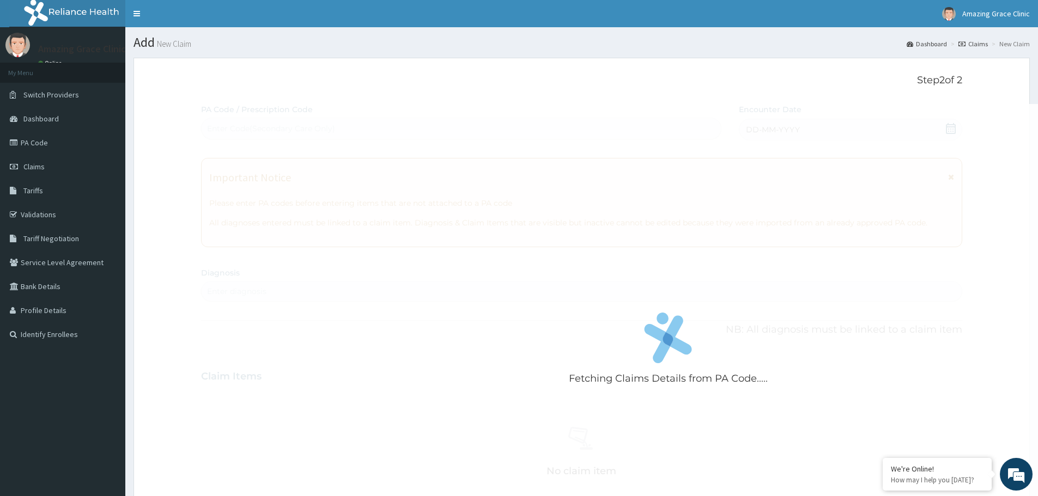
click at [436, 357] on div "Fetching Claims Details from PA Code..... PA Code / Prescription Code Enter Cod…" at bounding box center [581, 380] width 761 height 553
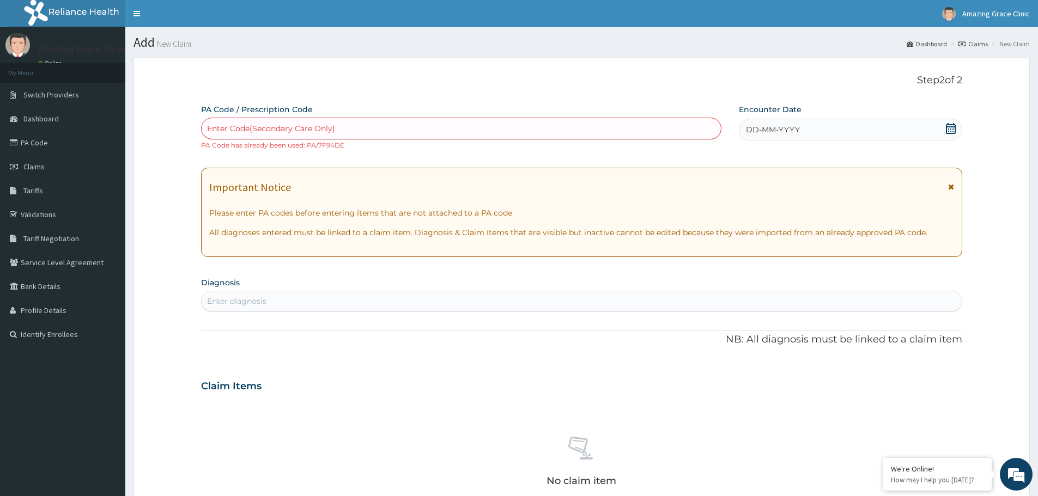
click at [951, 124] on icon at bounding box center [950, 128] width 11 height 11
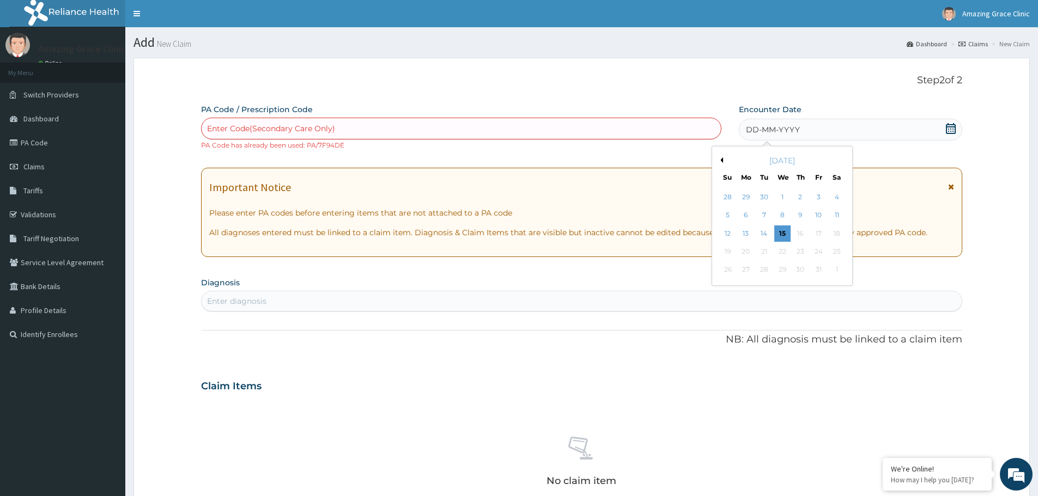
drag, startPoint x: 837, startPoint y: 216, endPoint x: 804, endPoint y: 219, distance: 33.4
click at [837, 216] on div "11" at bounding box center [837, 216] width 16 height 16
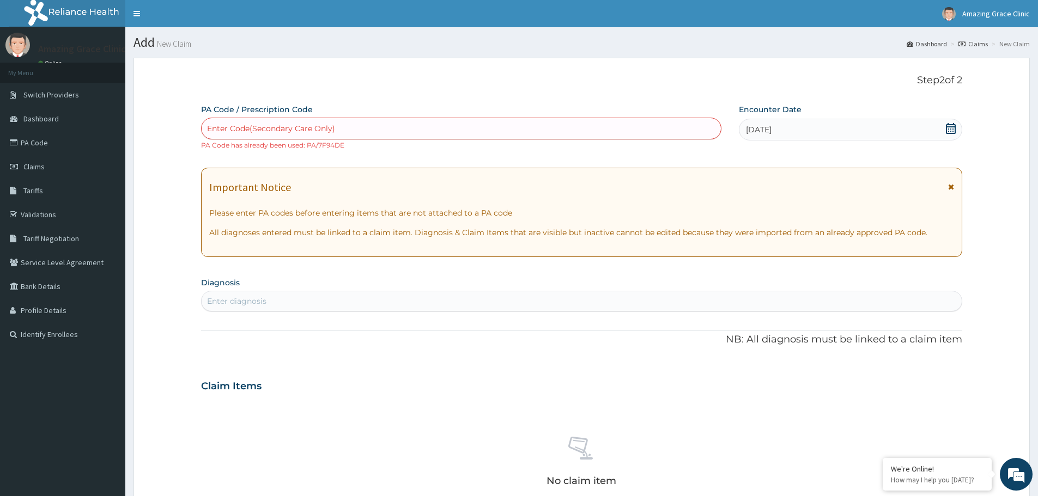
click at [570, 121] on div "Enter Code(Secondary Care Only)" at bounding box center [461, 128] width 519 height 17
paste input "PA/7F94DE"
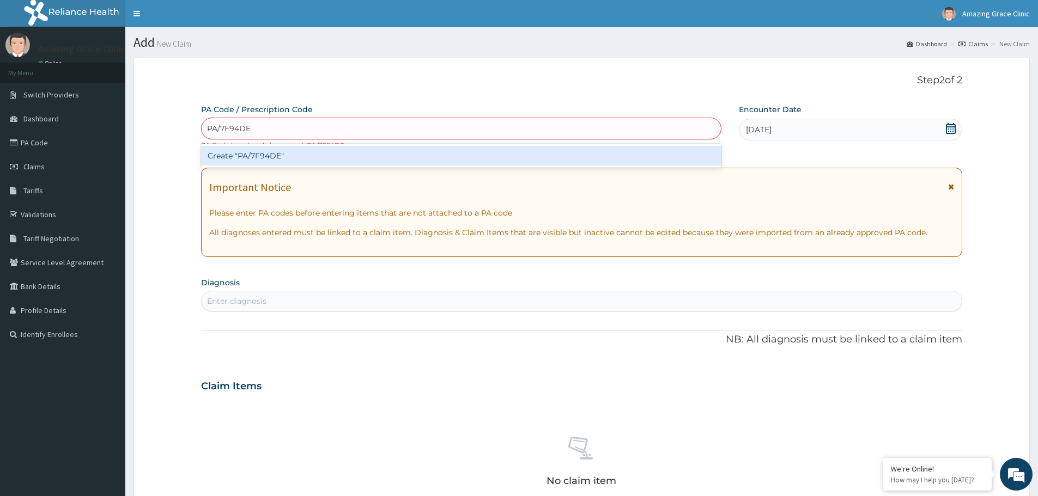
type input "PA/7F94DE"
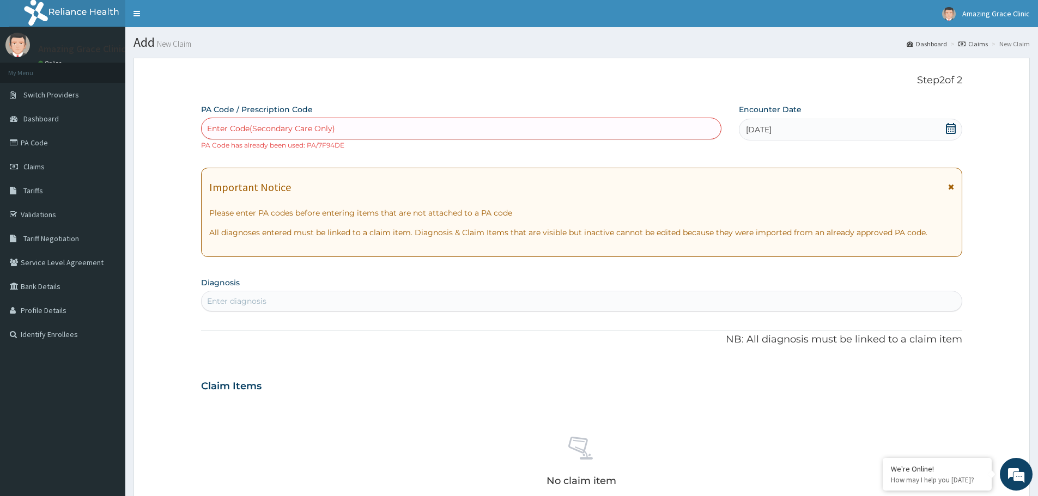
paste input "PA/7F94DE"
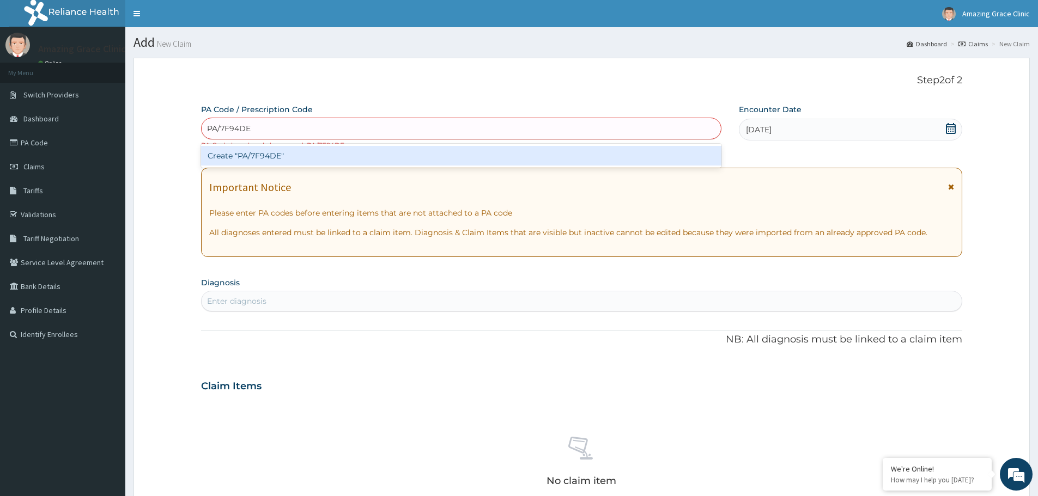
type input "PA/7F94DE"
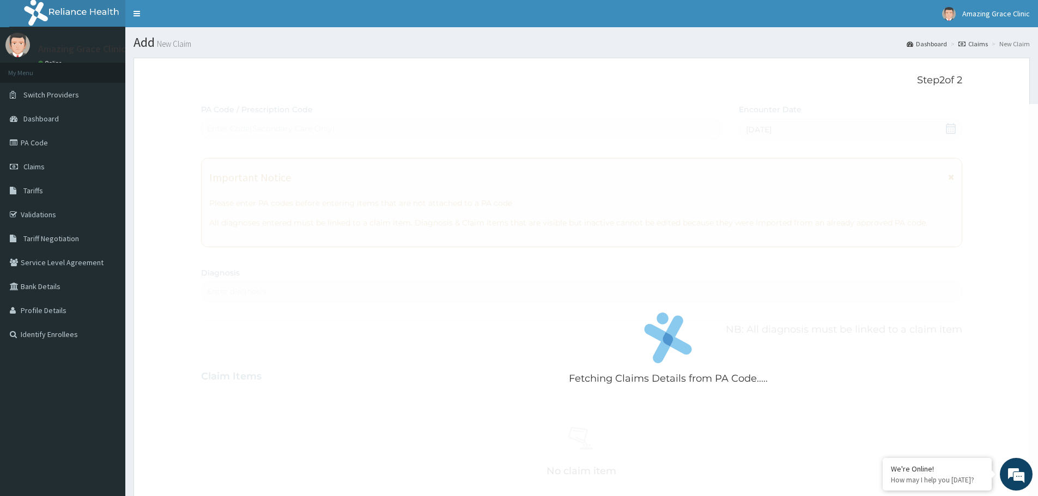
click at [515, 342] on div "Fetching Claims Details from PA Code..... PA Code / Prescription Code Enter Cod…" at bounding box center [581, 380] width 761 height 553
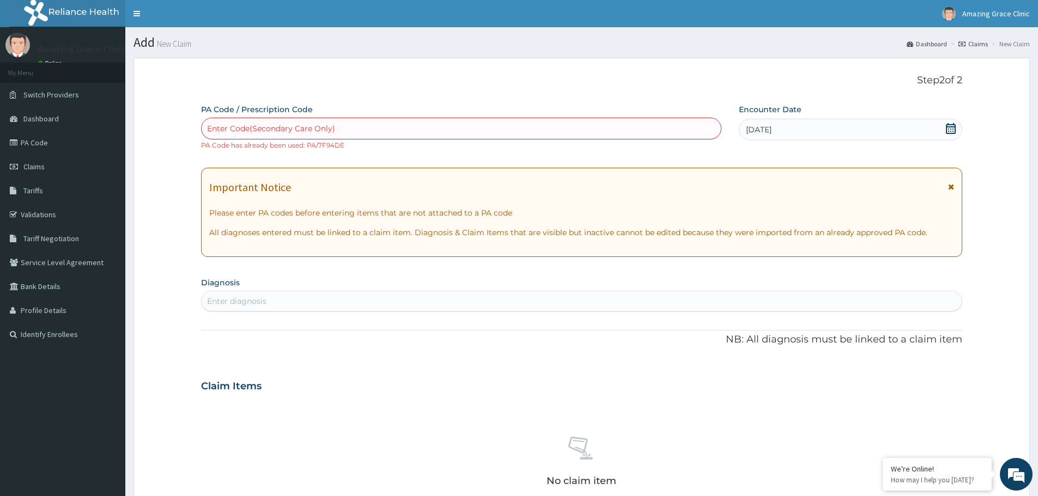
click at [478, 308] on div "Enter diagnosis" at bounding box center [582, 301] width 760 height 17
click at [379, 125] on div "Enter Code(Secondary Care Only)" at bounding box center [461, 128] width 519 height 17
type input "PA/7F94DE"
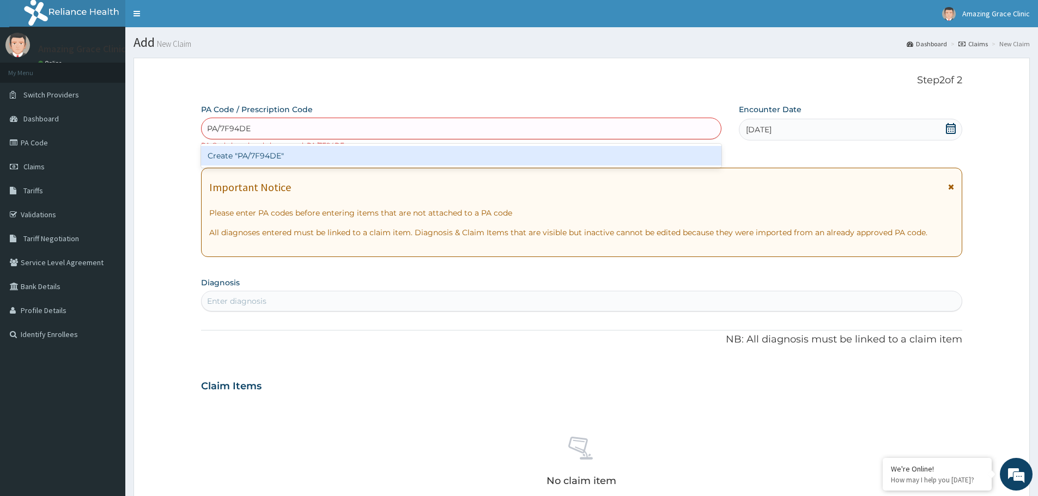
click at [363, 159] on div "Create "PA/7F94DE"" at bounding box center [461, 156] width 520 height 20
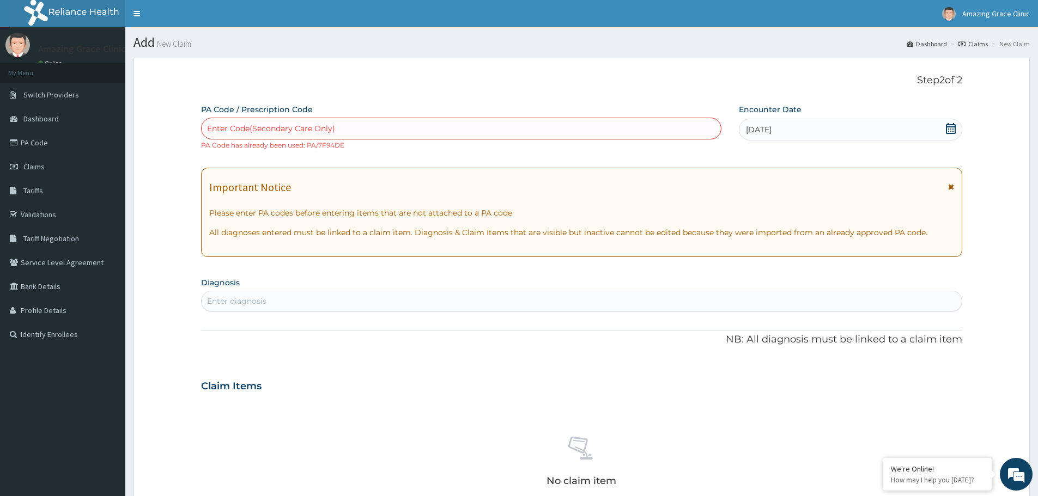
click at [602, 302] on div "Enter diagnosis" at bounding box center [582, 301] width 760 height 17
click at [444, 132] on div "Enter Code(Secondary Care Only)" at bounding box center [461, 128] width 519 height 17
drag, startPoint x: 730, startPoint y: 374, endPoint x: 851, endPoint y: 252, distance: 171.5
click at [731, 373] on div "Claim Items" at bounding box center [581, 384] width 761 height 28
click at [419, 301] on div "Enter diagnosis" at bounding box center [582, 301] width 760 height 17
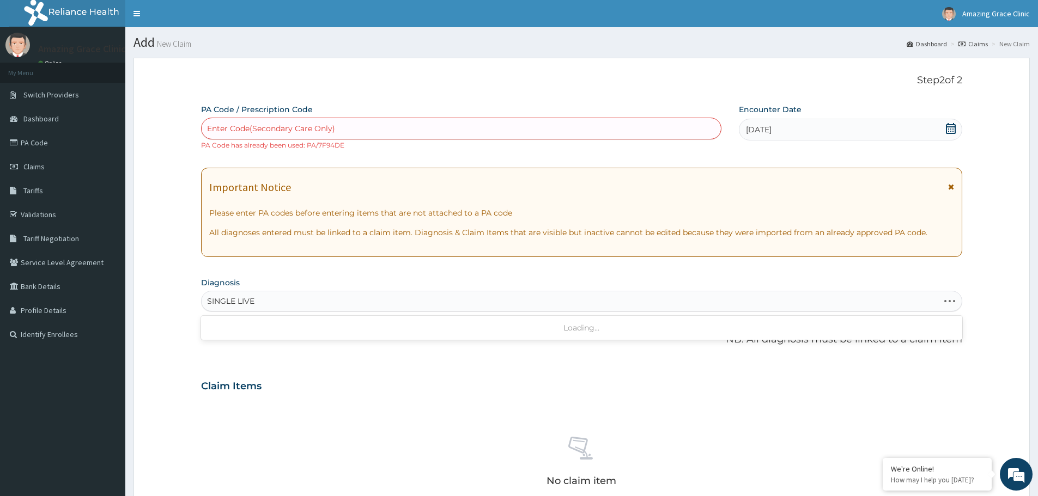
type input "SINGLE LIVE"
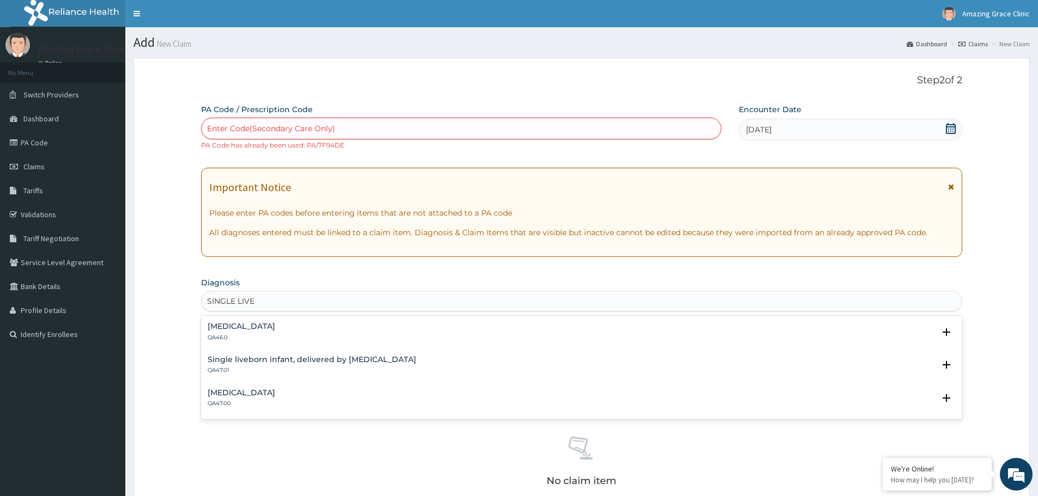
click at [381, 357] on h4 "Single liveborn infant, delivered by caesarean" at bounding box center [312, 360] width 209 height 8
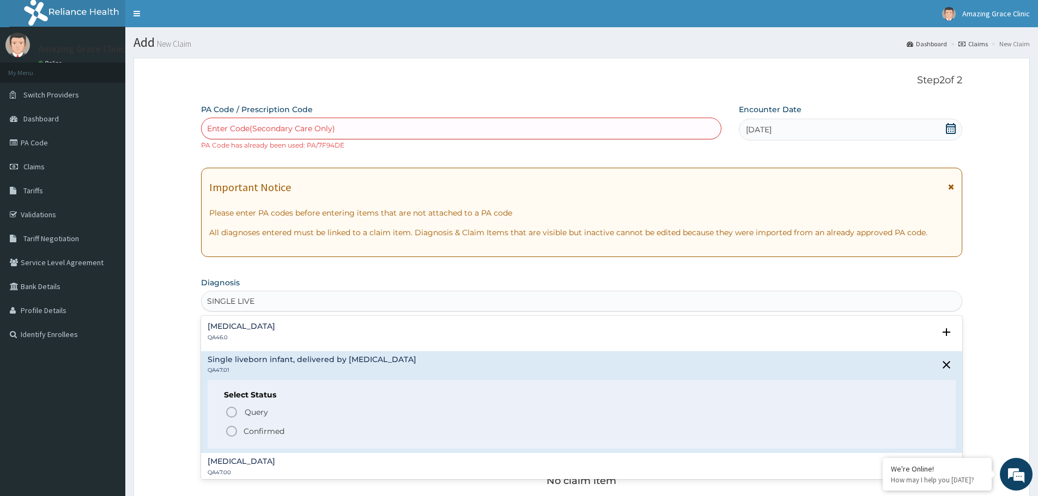
click at [233, 432] on icon "status option filled" at bounding box center [231, 431] width 13 height 13
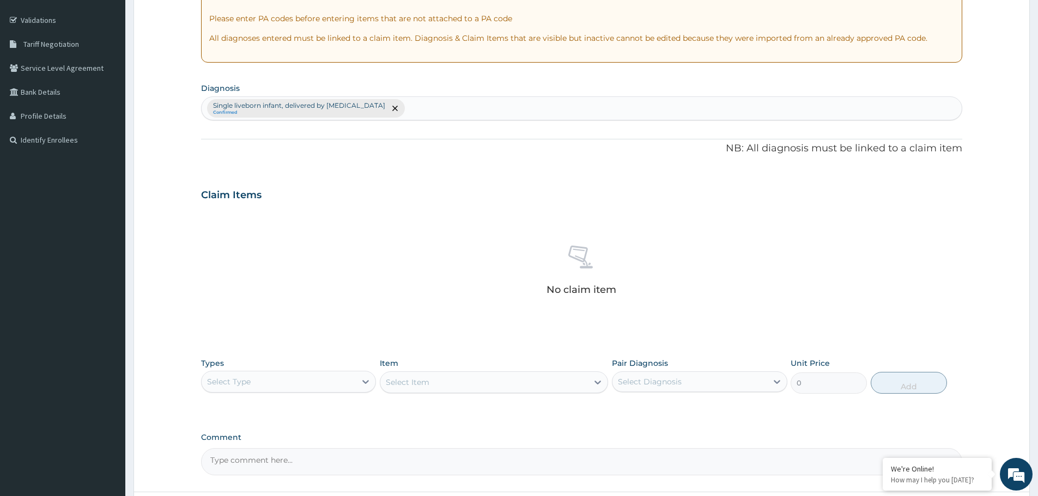
scroll to position [272, 0]
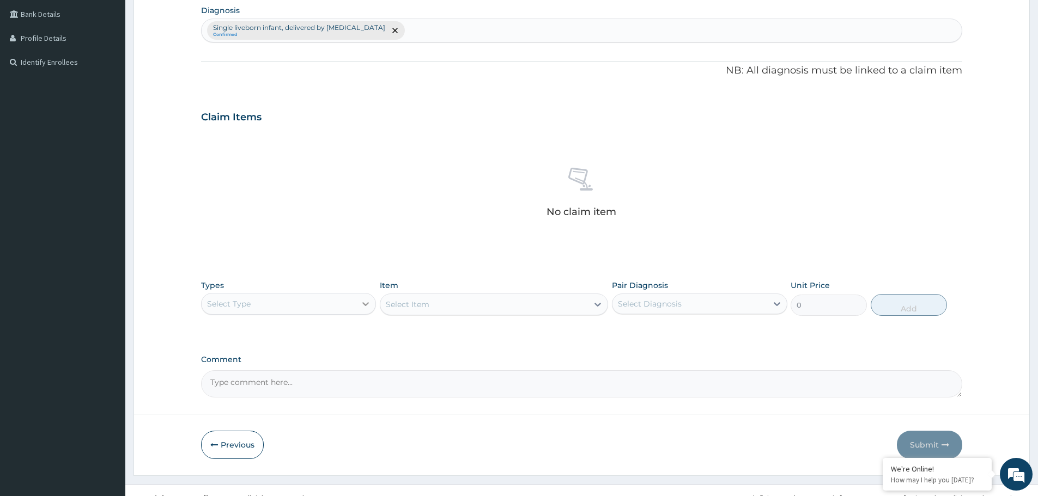
click at [360, 308] on icon at bounding box center [365, 304] width 11 height 11
type input "L"
click at [314, 201] on div "No claim item" at bounding box center [581, 194] width 761 height 125
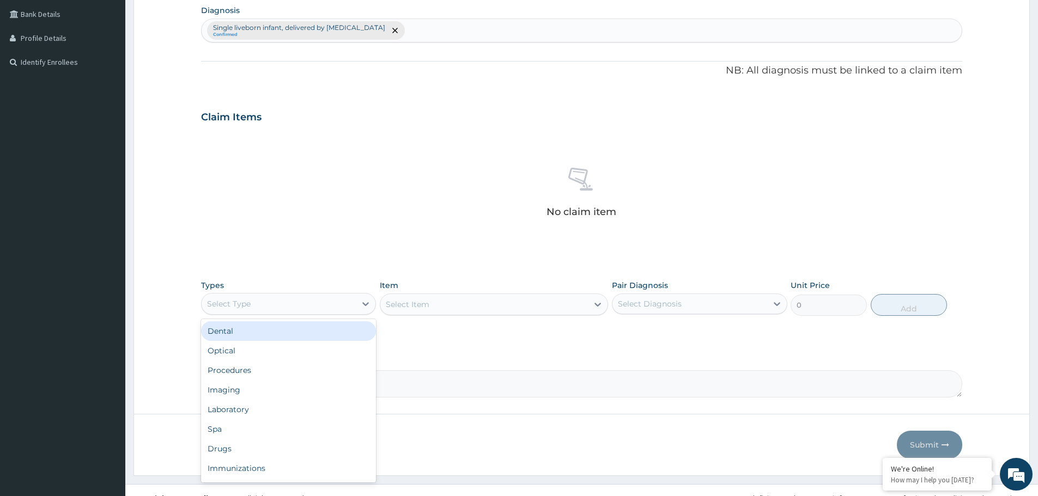
click at [317, 311] on div "Select Type" at bounding box center [279, 303] width 154 height 17
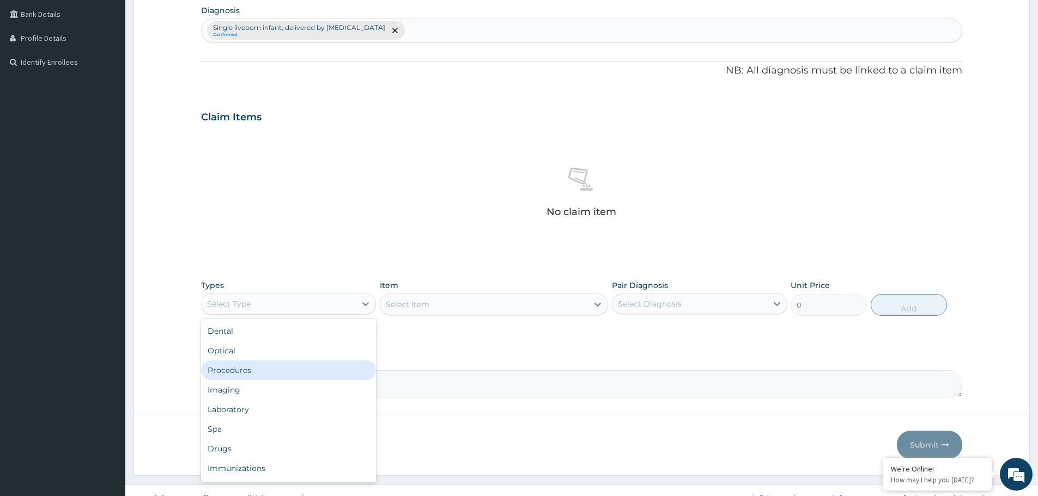
click at [301, 377] on div "Procedures" at bounding box center [288, 371] width 175 height 20
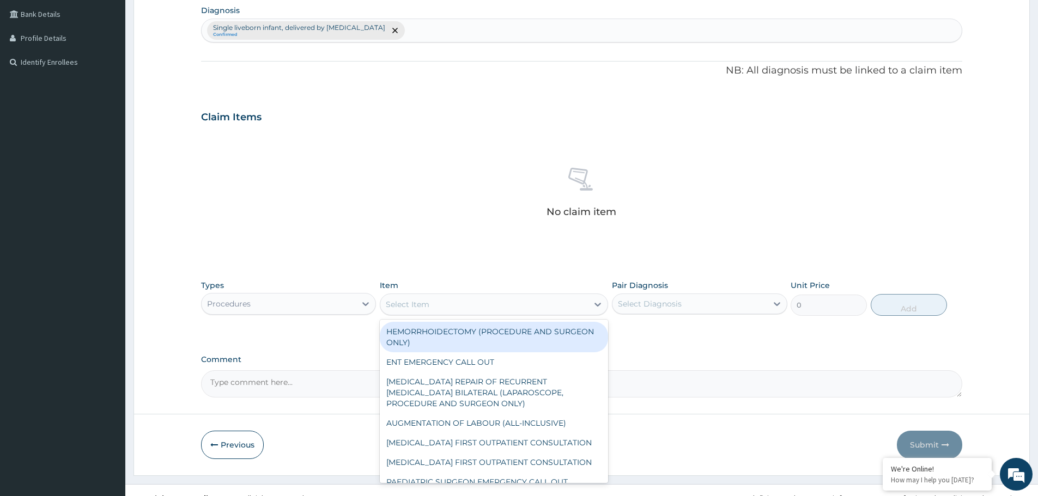
click at [458, 298] on div "Select Item" at bounding box center [484, 304] width 208 height 17
paste input "Simple Emergency Caesarean Section (all-inclusive)"
type input "Simple Emergency Caesarean Section (all-inclusive)"
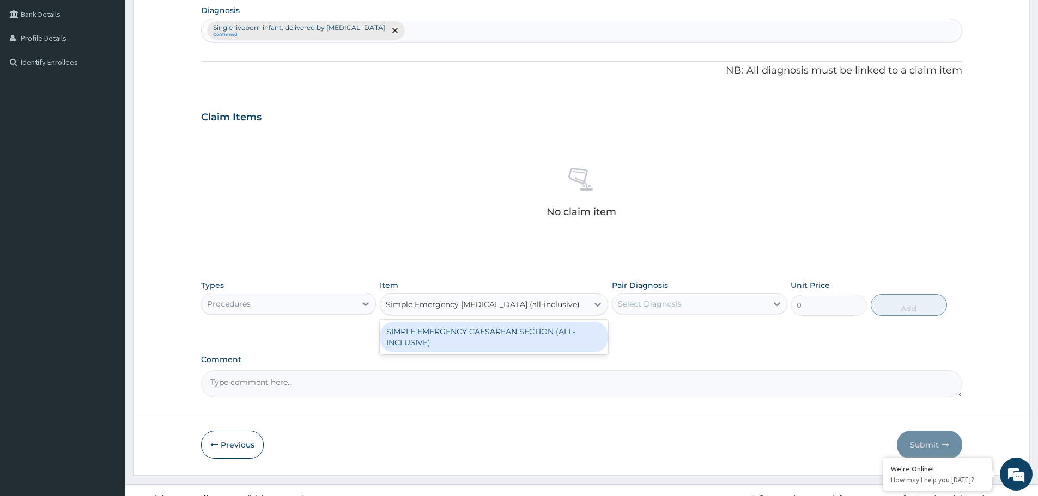
scroll to position [0, 11]
click at [458, 331] on div "SIMPLE EMERGENCY CAESAREAN SECTION (ALL-INCLUSIVE)" at bounding box center [494, 337] width 228 height 31
type input "412500"
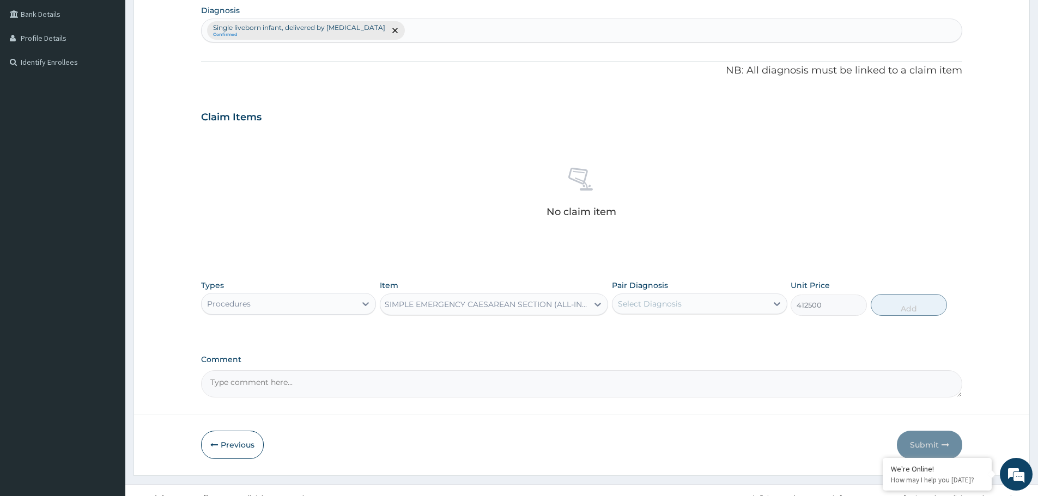
click at [622, 307] on div "Select Diagnosis" at bounding box center [650, 304] width 64 height 11
click at [626, 330] on div "Single liveborn infant, delivered by caesarean" at bounding box center [699, 337] width 175 height 33
checkbox input "true"
click at [366, 390] on textarea "Comment" at bounding box center [581, 384] width 761 height 27
paste textarea "PA/7F94DE"
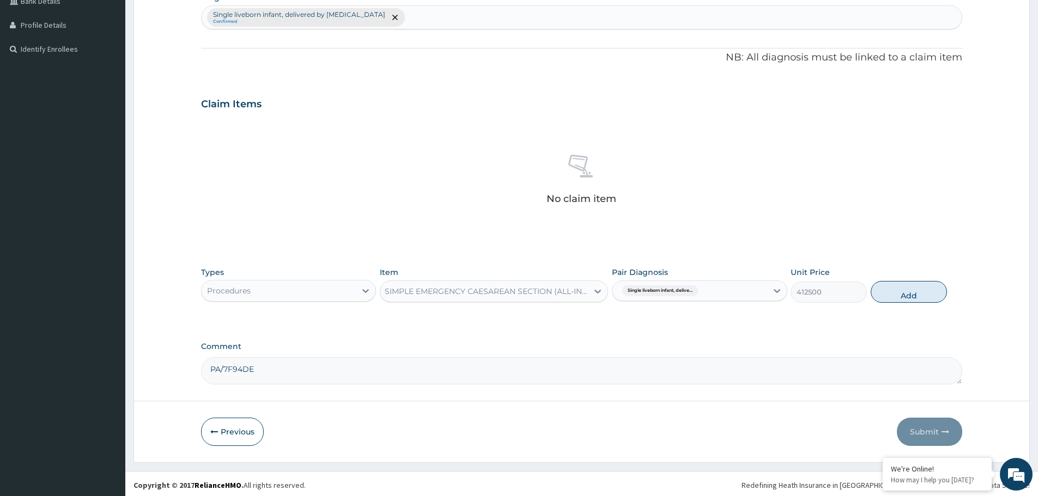
scroll to position [288, 0]
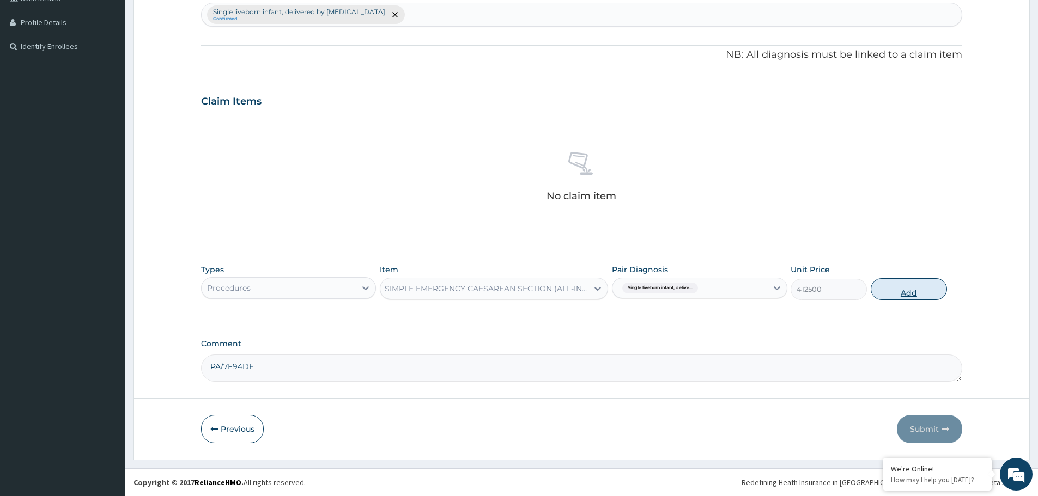
type textarea "PA/7F94DE"
click at [936, 287] on button "Add" at bounding box center [909, 289] width 76 height 22
type input "0"
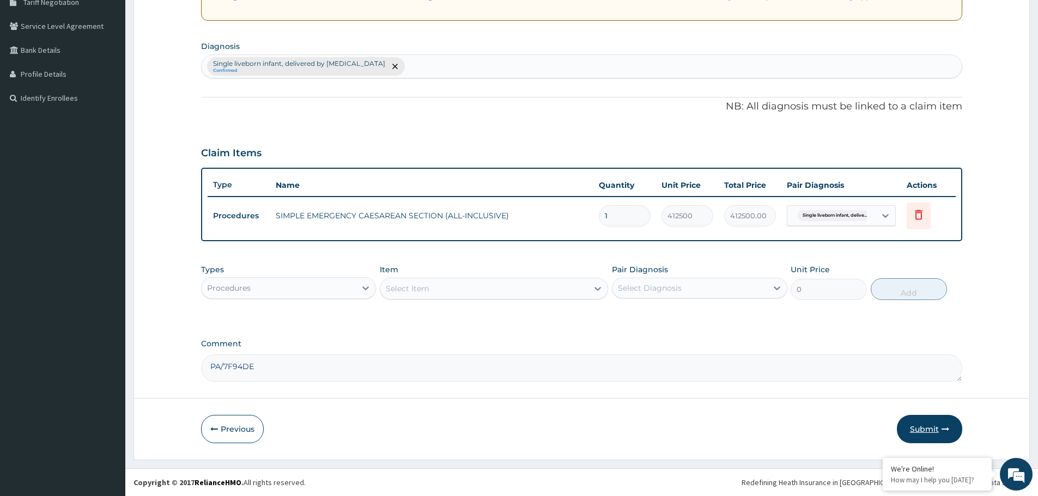
click at [924, 424] on button "Submit" at bounding box center [929, 429] width 65 height 28
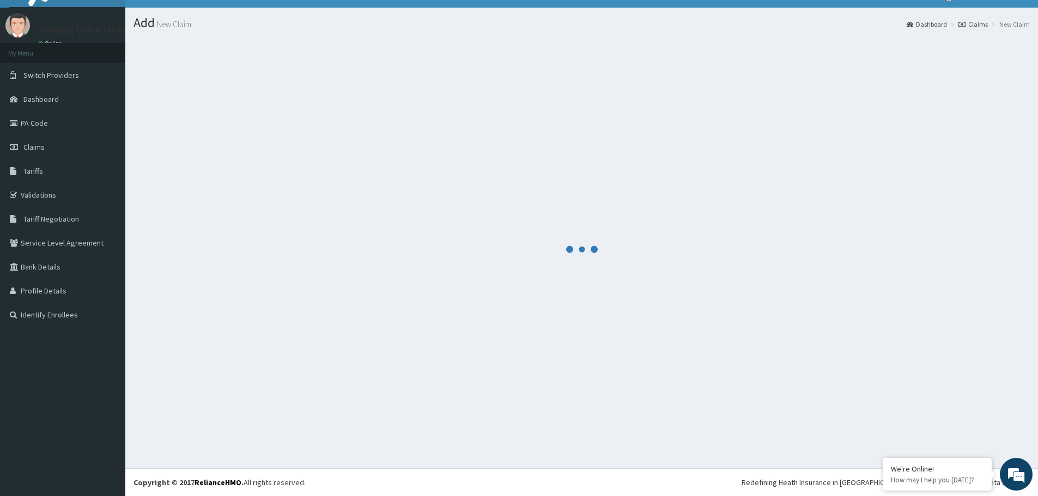
scroll to position [227, 0]
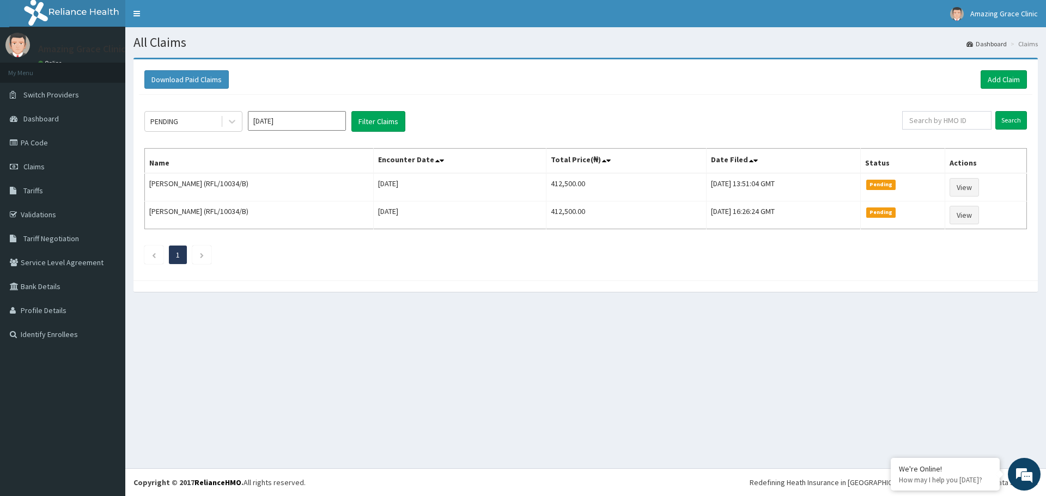
click at [645, 459] on div "All Claims Dashboard Claims Download Paid Claims Add Claim × Note you can only …" at bounding box center [585, 247] width 921 height 441
click at [492, 288] on div at bounding box center [586, 286] width 905 height 11
drag, startPoint x: 378, startPoint y: 271, endPoint x: 608, endPoint y: 258, distance: 230.4
click at [391, 271] on div "PENDING Oct 2025 Filter Claims Search Name Encounter Date Total Price(₦) Date F…" at bounding box center [586, 185] width 894 height 180
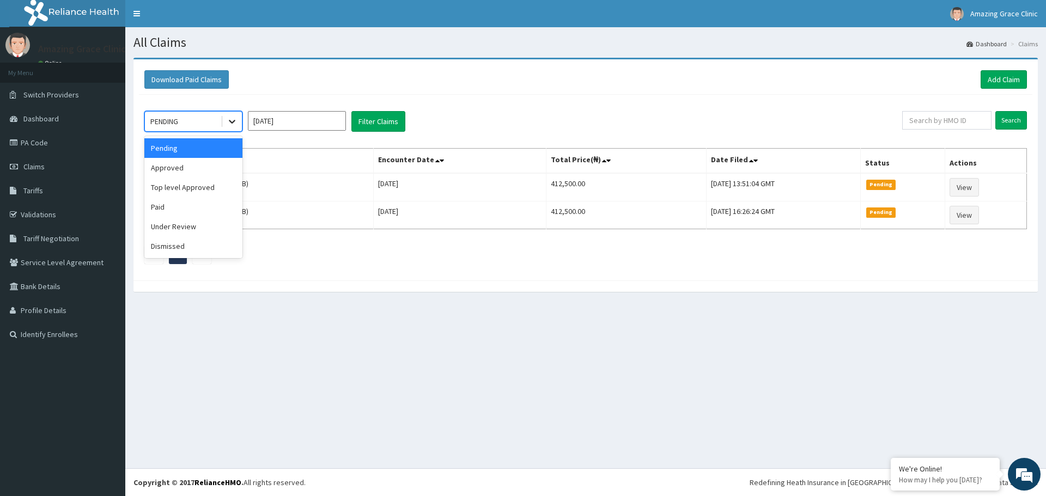
click at [239, 124] on div at bounding box center [232, 122] width 20 height 20
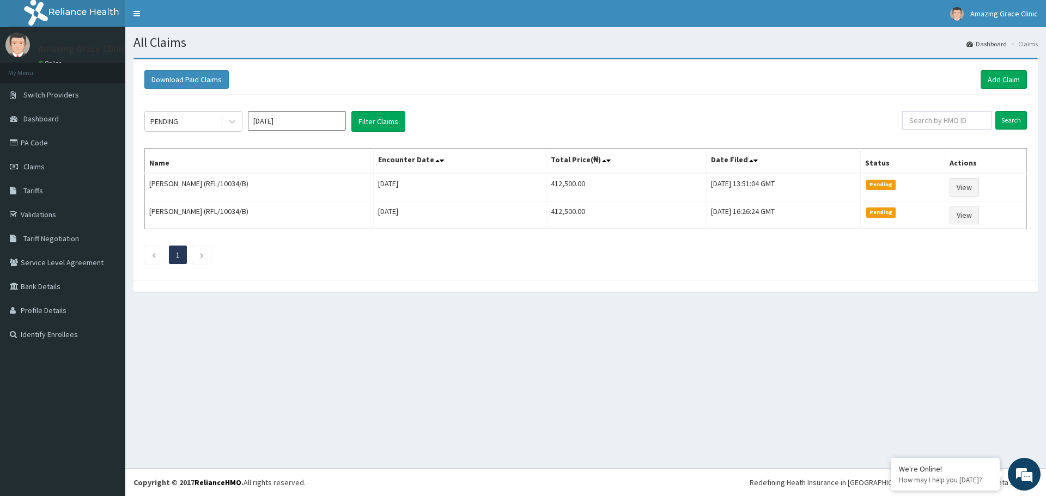
click at [313, 96] on div "PENDING Oct 2025 Filter Claims Search Name Encounter Date Total Price(₦) Date F…" at bounding box center [586, 185] width 894 height 180
drag, startPoint x: 306, startPoint y: 90, endPoint x: 198, endPoint y: 62, distance: 111.6
click at [239, 79] on div "Download Paid Claims Add Claim" at bounding box center [585, 79] width 883 height 19
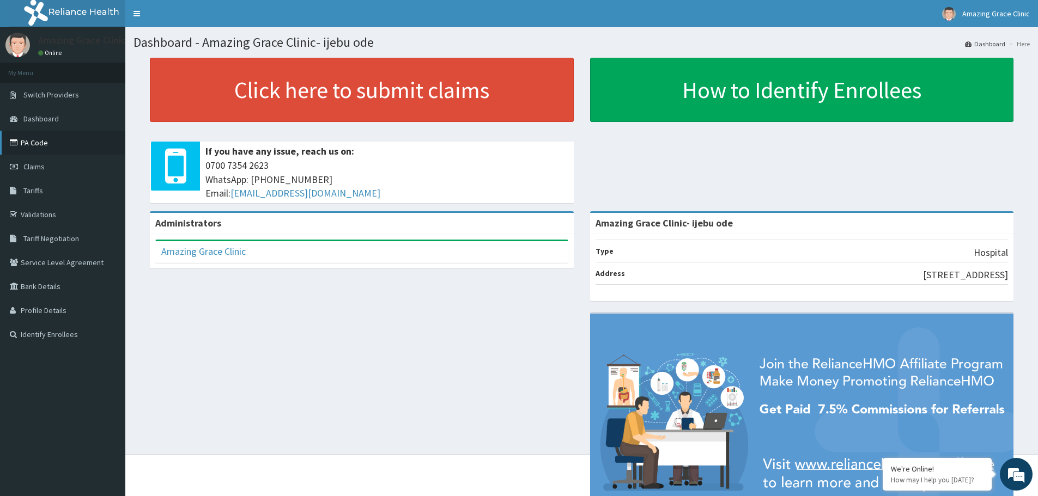
click at [46, 144] on link "PA Code" at bounding box center [62, 143] width 125 height 24
